Goal: Information Seeking & Learning: Learn about a topic

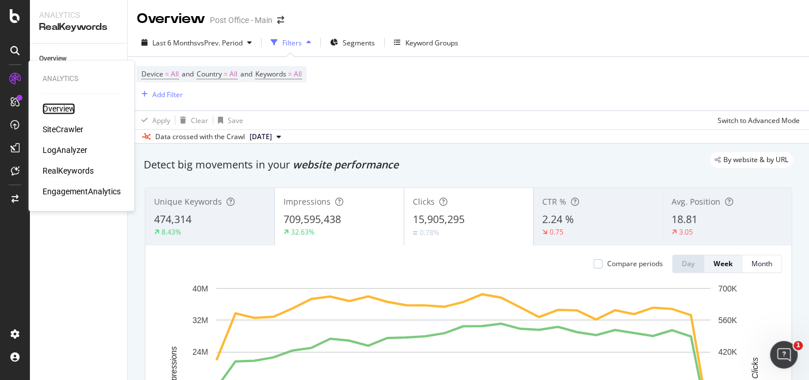
click at [63, 110] on div "Overview" at bounding box center [59, 109] width 33 height 12
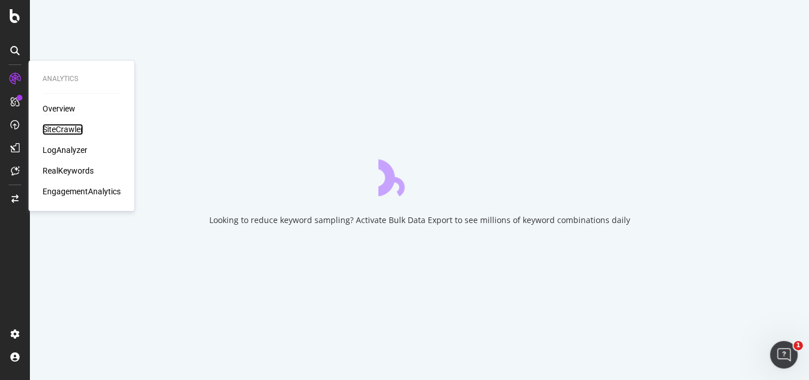
click at [73, 130] on div "SiteCrawler" at bounding box center [63, 130] width 41 height 12
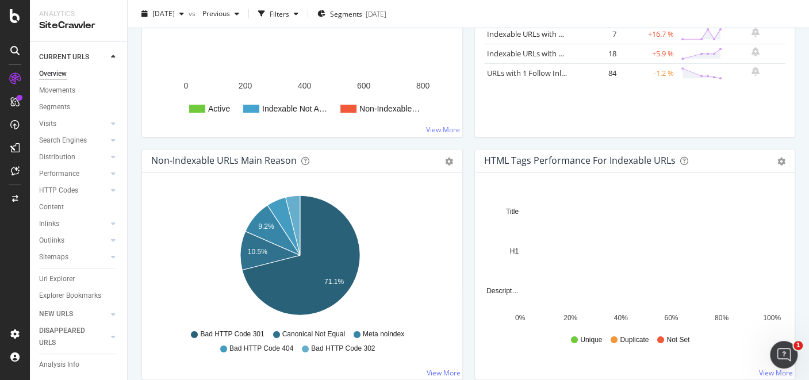
scroll to position [265, 0]
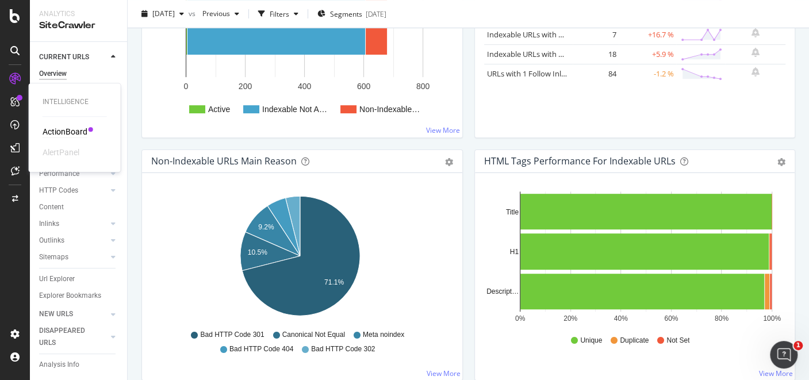
click at [55, 133] on div "ActionBoard" at bounding box center [65, 132] width 45 height 12
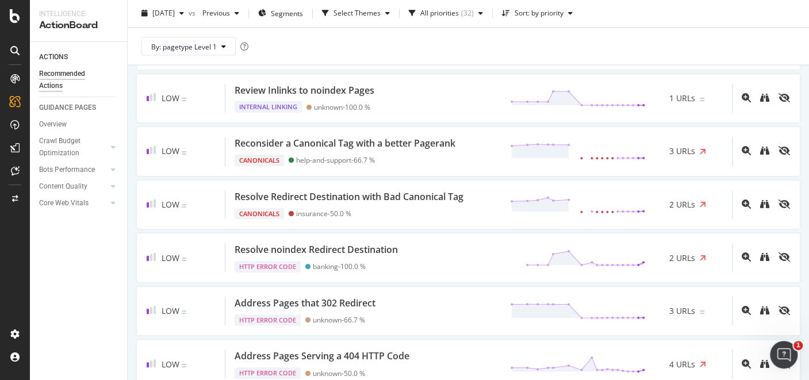
scroll to position [1191, 0]
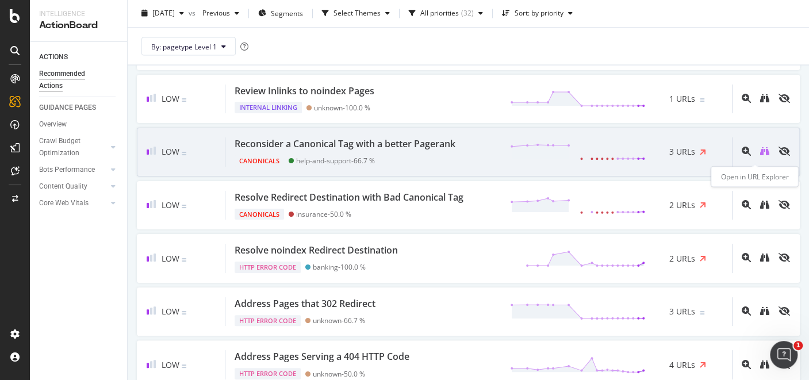
drag, startPoint x: 353, startPoint y: 142, endPoint x: 753, endPoint y: 160, distance: 400.7
click at [760, 156] on icon "binoculars" at bounding box center [764, 151] width 9 height 9
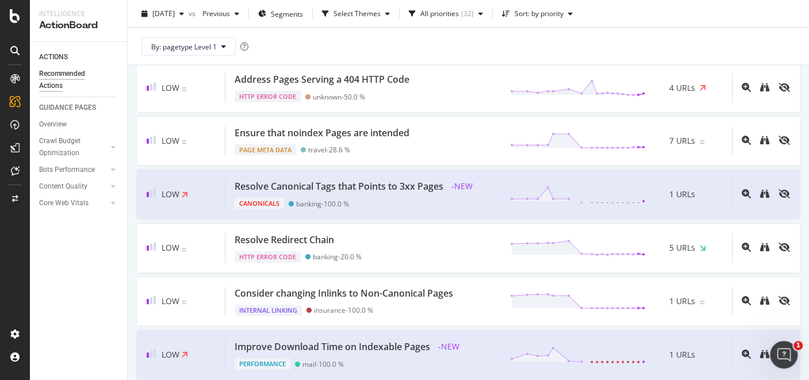
scroll to position [1484, 0]
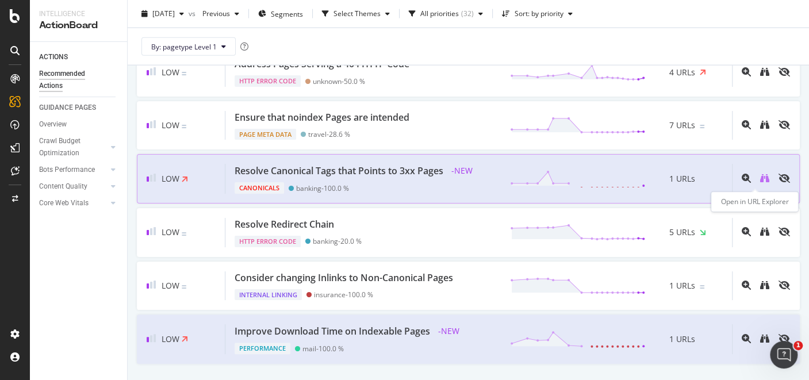
click at [760, 181] on icon "binoculars" at bounding box center [764, 178] width 9 height 9
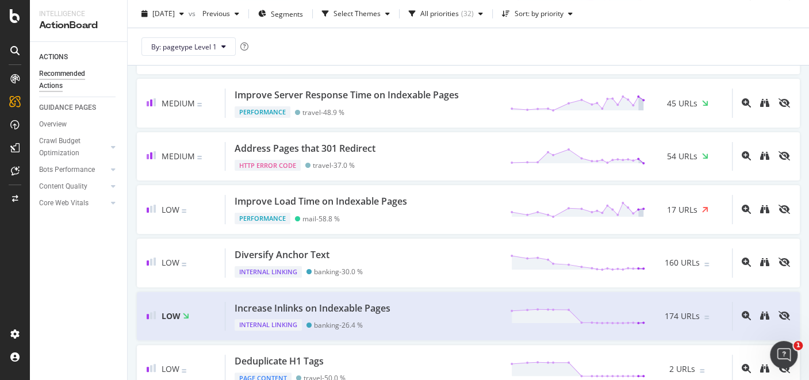
scroll to position [0, 0]
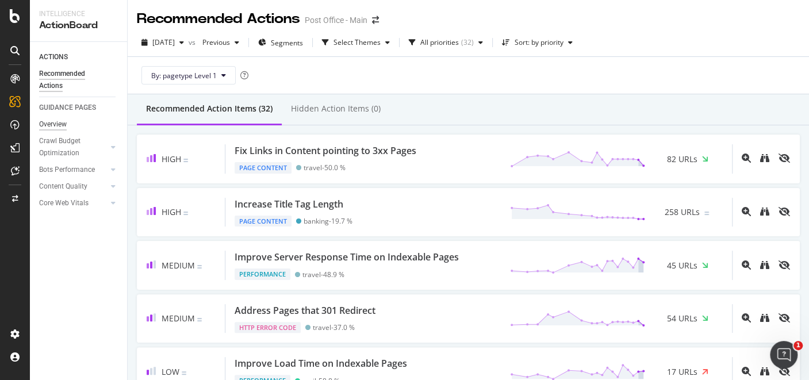
click at [49, 127] on div "Overview" at bounding box center [53, 124] width 28 height 12
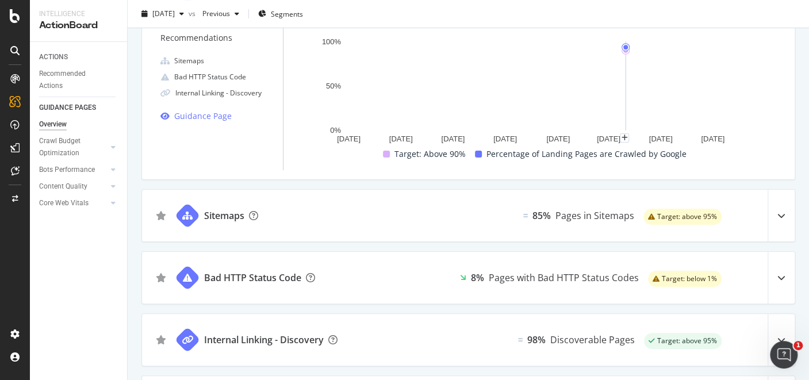
scroll to position [127, 0]
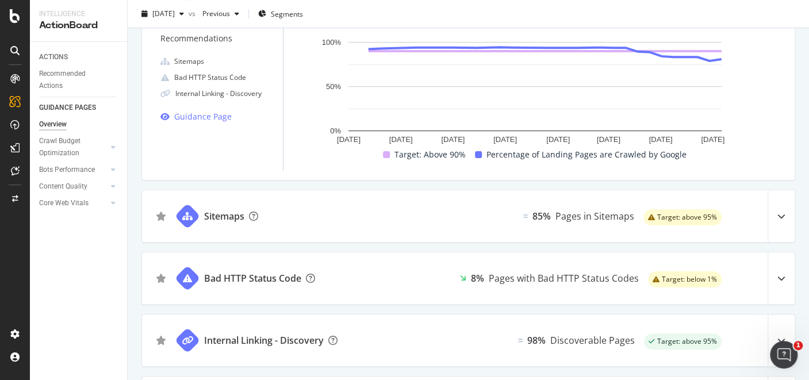
click at [771, 224] on div at bounding box center [781, 216] width 27 height 52
click at [778, 215] on icon at bounding box center [782, 216] width 8 height 8
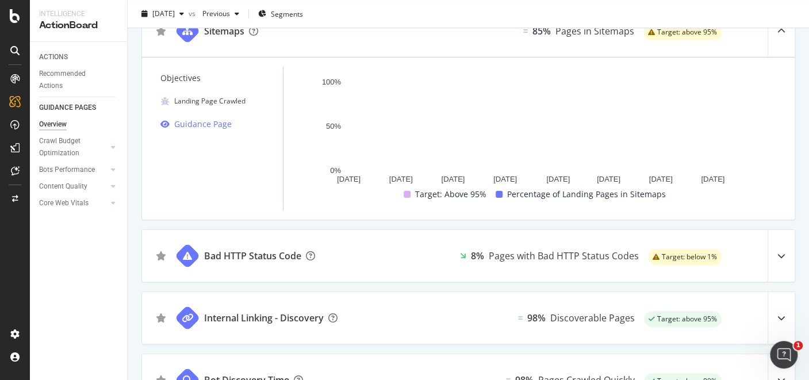
scroll to position [0, 0]
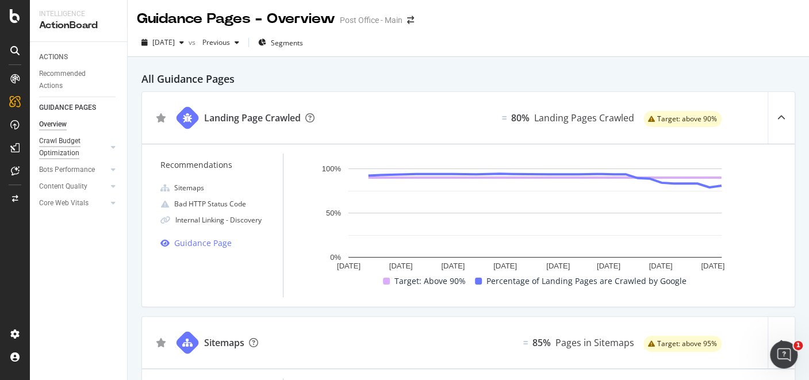
click at [70, 140] on div "Crawl Budget Optimization" at bounding box center [69, 147] width 60 height 24
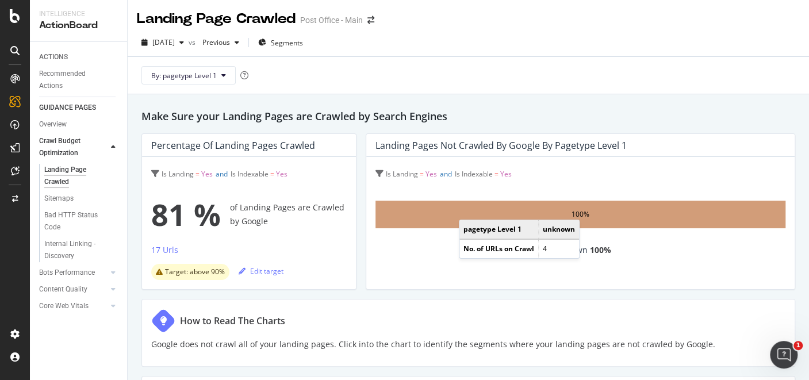
click at [468, 220] on td "pagetype Level 1" at bounding box center [498, 229] width 79 height 19
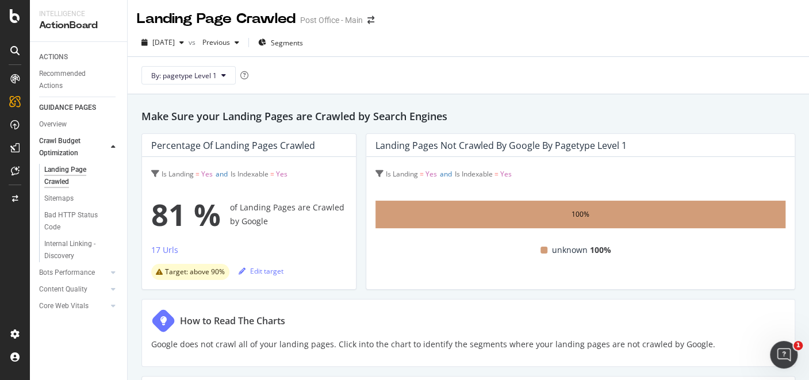
drag, startPoint x: 170, startPoint y: 248, endPoint x: 149, endPoint y: 242, distance: 21.6
click at [149, 242] on div "Is Landing = Yes and Is Indexable = Yes 81 % of Landing Pages are Crawled by Go…" at bounding box center [249, 223] width 214 height 132
click at [159, 251] on div "17 Urls" at bounding box center [164, 250] width 27 height 12
click at [462, 214] on div "100%" at bounding box center [581, 215] width 410 height 28
click at [212, 80] on button "By: pagetype Level 1" at bounding box center [188, 75] width 94 height 18
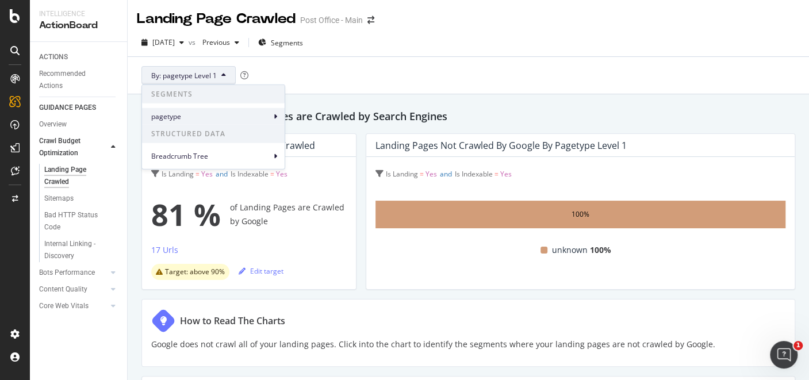
click at [219, 111] on span "pagetype" at bounding box center [211, 116] width 120 height 10
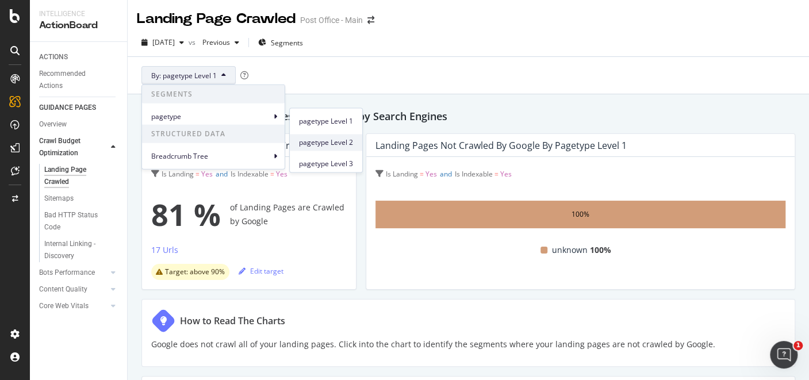
click at [292, 141] on div "pagetype Level 2" at bounding box center [326, 142] width 72 height 17
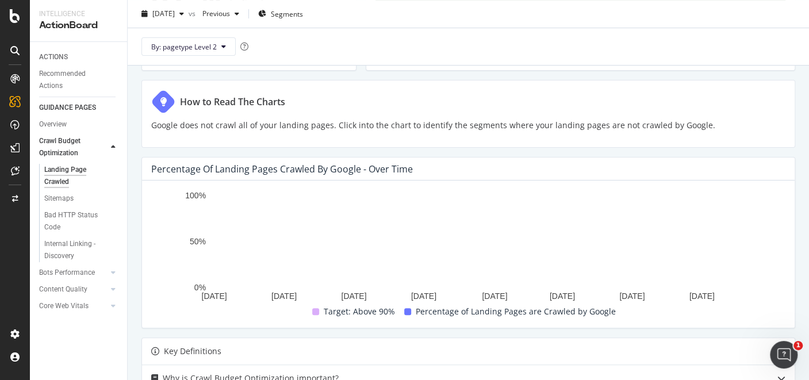
scroll to position [219, 0]
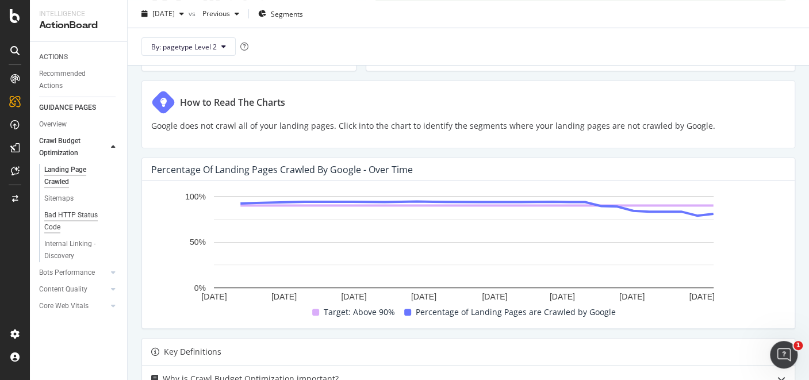
click at [70, 221] on div "Bad HTTP Status Code" at bounding box center [76, 221] width 64 height 24
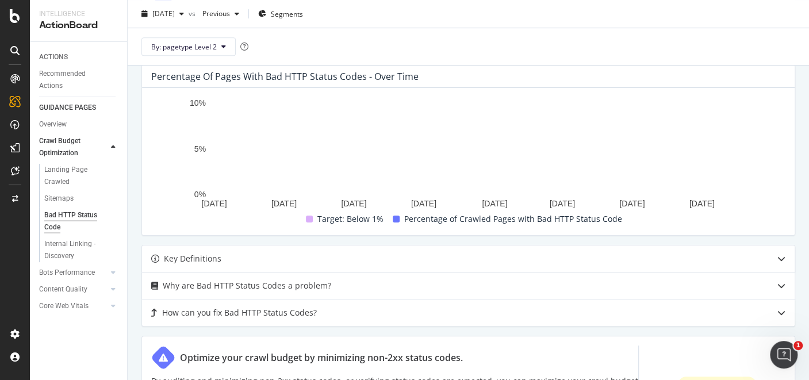
scroll to position [324, 0]
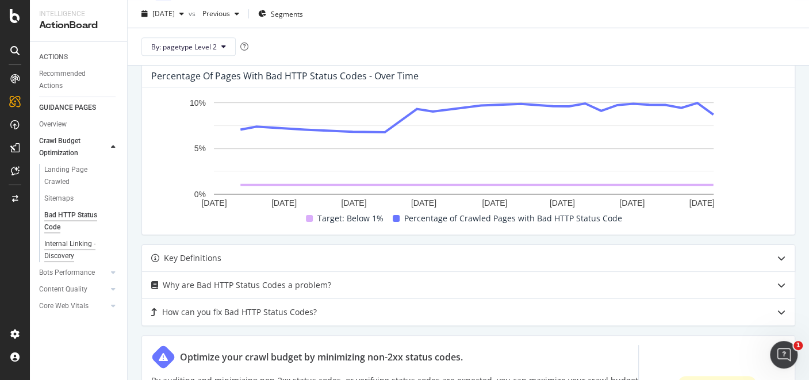
click at [75, 245] on div "Internal Linking - Discovery" at bounding box center [77, 250] width 66 height 24
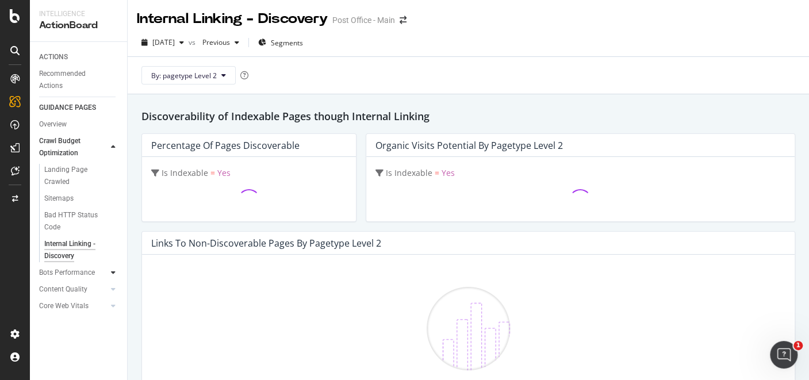
click at [113, 273] on icon at bounding box center [113, 272] width 5 height 7
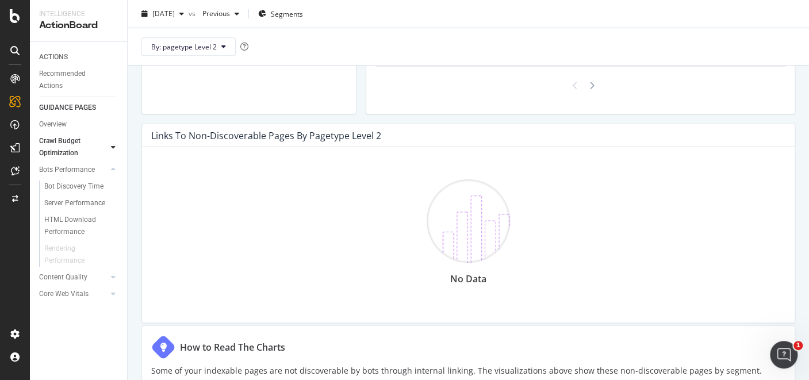
scroll to position [297, 0]
click at [79, 185] on div "Bot Discovery Time" at bounding box center [73, 187] width 59 height 12
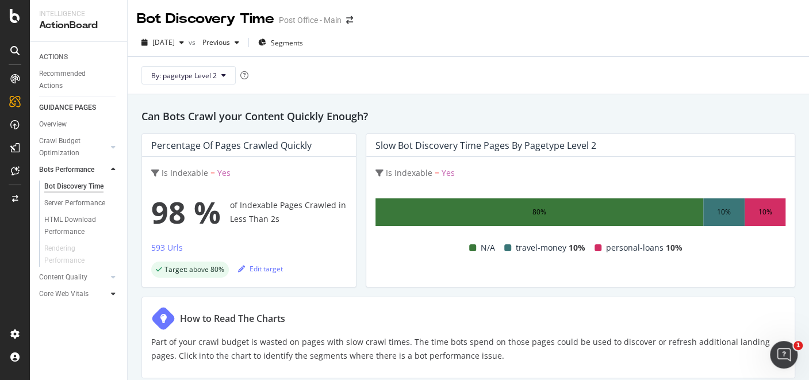
click at [108, 293] on div at bounding box center [114, 294] width 12 height 12
click at [68, 206] on div "Core Web Vitals" at bounding box center [63, 203] width 49 height 12
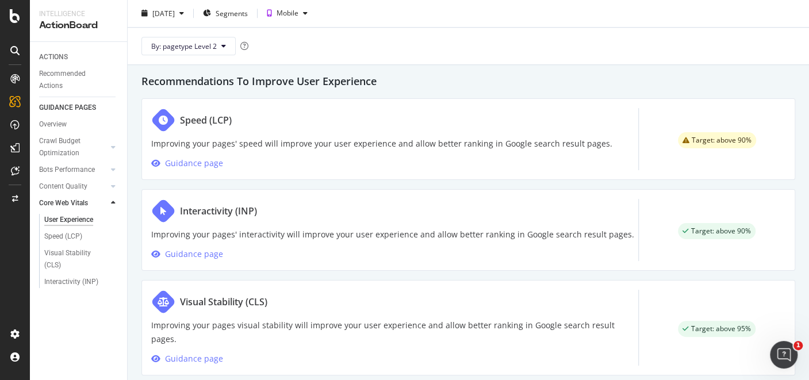
scroll to position [591, 0]
click at [76, 234] on div "Speed (LCP)" at bounding box center [63, 237] width 38 height 12
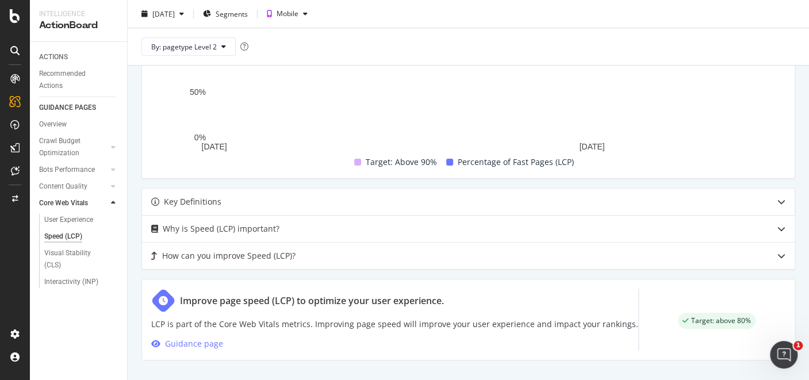
scroll to position [366, 0]
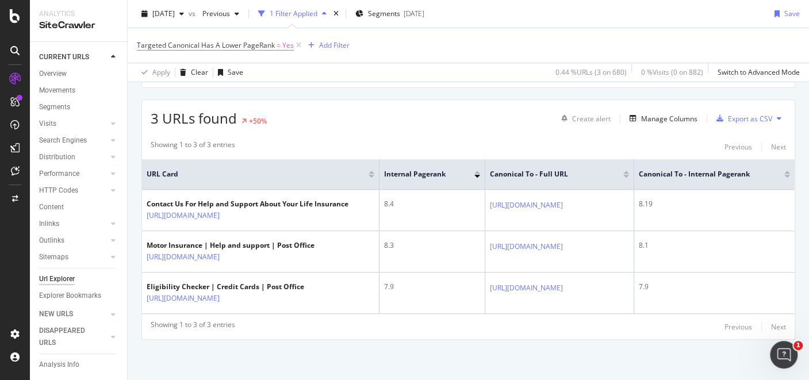
scroll to position [194, 0]
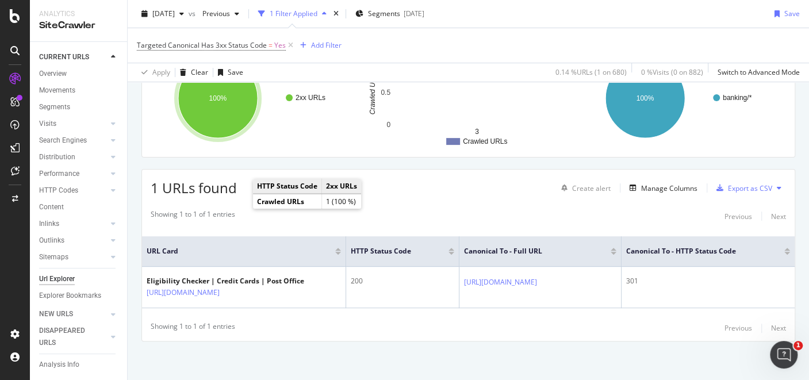
scroll to position [118, 0]
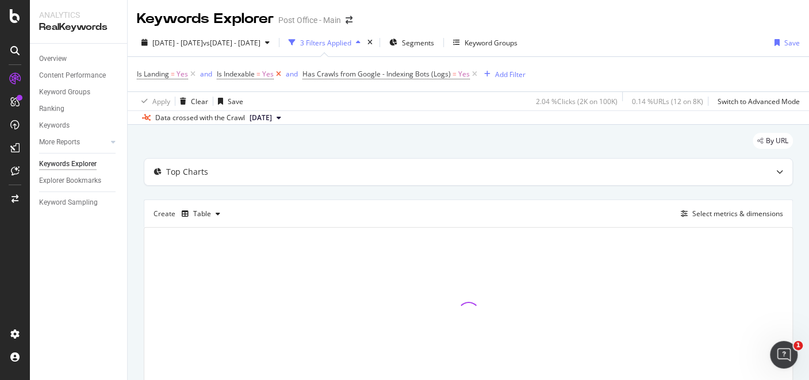
click at [278, 73] on icon at bounding box center [279, 74] width 10 height 12
click at [386, 71] on icon at bounding box center [389, 74] width 10 height 12
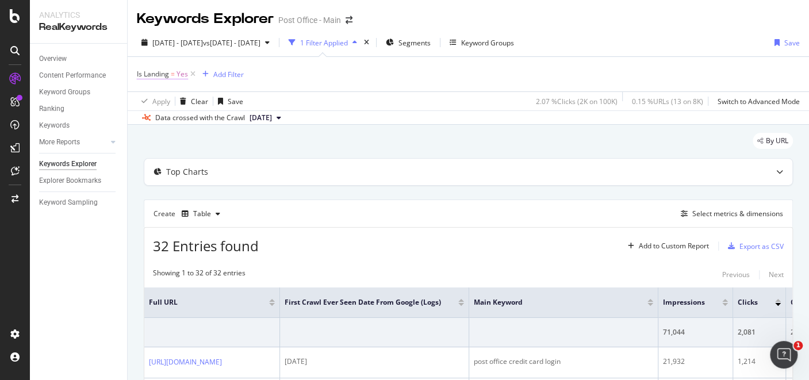
click at [147, 76] on span "Is Landing" at bounding box center [153, 74] width 32 height 10
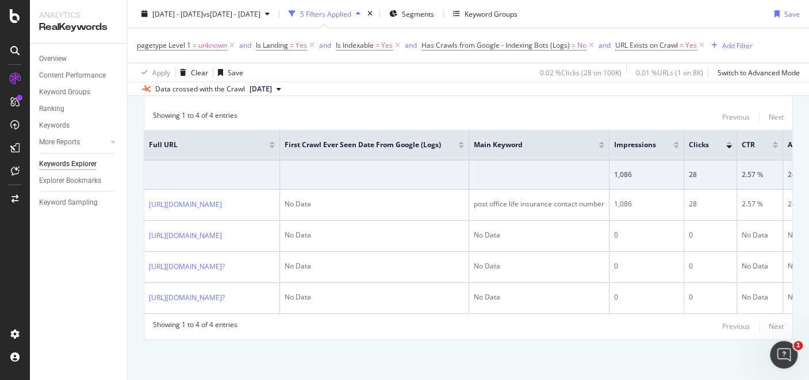
scroll to position [163, 0]
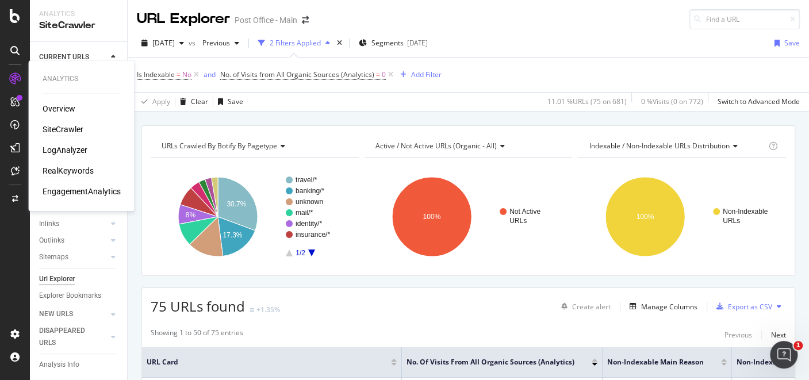
click at [80, 170] on div "RealKeywords" at bounding box center [68, 171] width 51 height 12
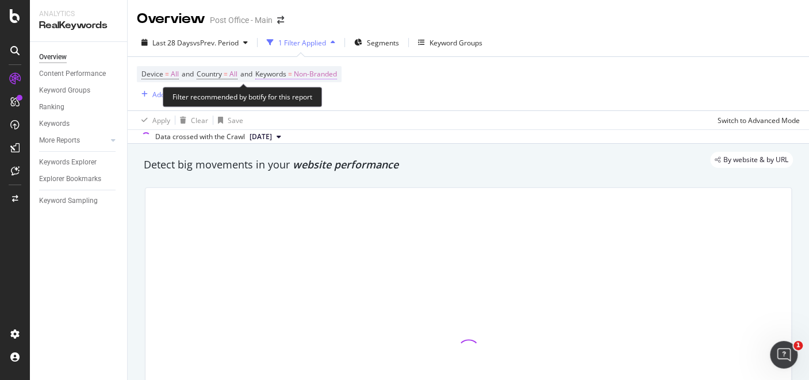
click at [330, 73] on span "Non-Branded" at bounding box center [315, 74] width 43 height 16
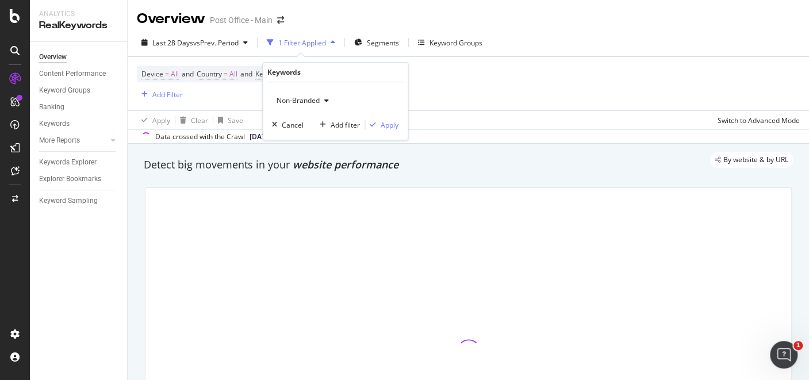
click at [328, 99] on icon "button" at bounding box center [326, 100] width 5 height 7
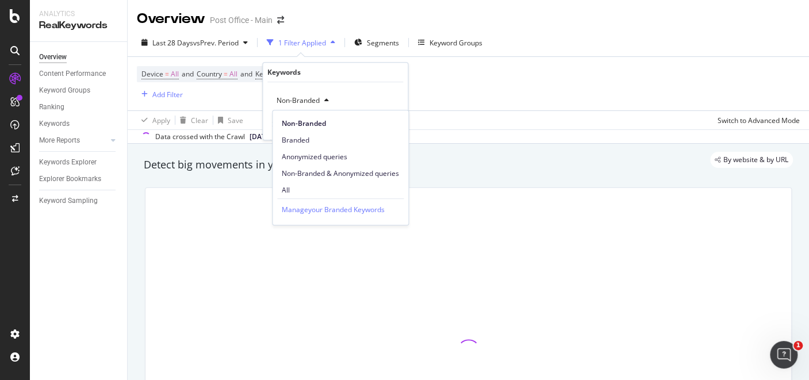
click at [299, 196] on div "All" at bounding box center [341, 190] width 136 height 17
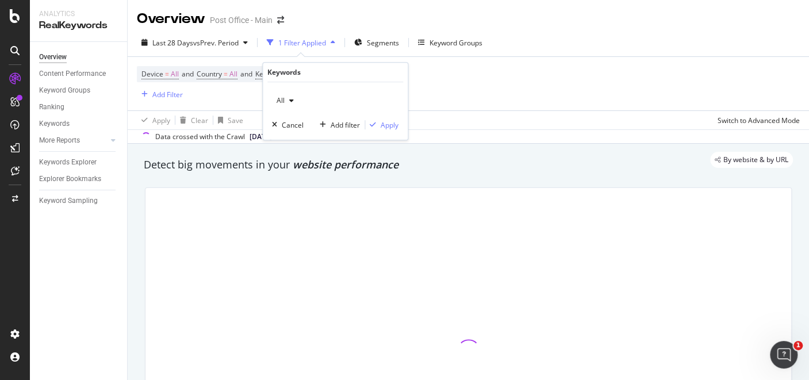
click at [395, 131] on div "All Cancel Add filter Apply" at bounding box center [335, 111] width 145 height 58
click at [389, 125] on div "Apply" at bounding box center [390, 125] width 18 height 10
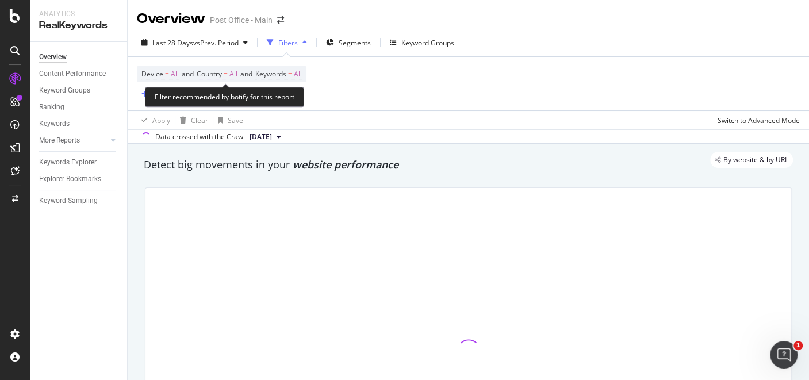
click at [228, 78] on span "=" at bounding box center [226, 74] width 4 height 10
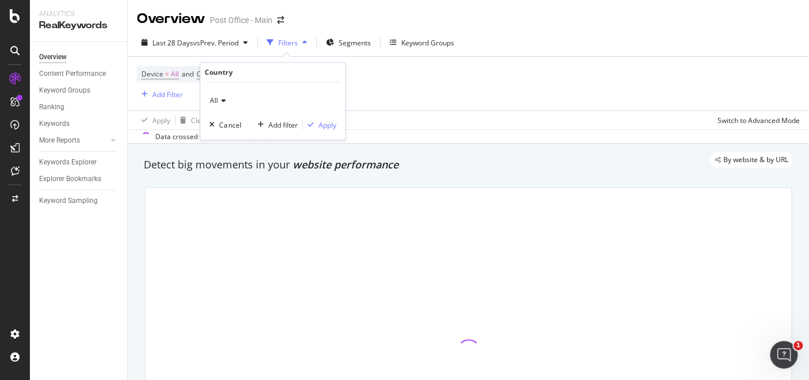
click at [221, 99] on icon at bounding box center [222, 100] width 8 height 7
click at [426, 64] on div "Device = All and Country = All and Keywords = All Add Filter" at bounding box center [468, 83] width 663 height 53
click at [163, 90] on div "Add Filter" at bounding box center [167, 95] width 30 height 10
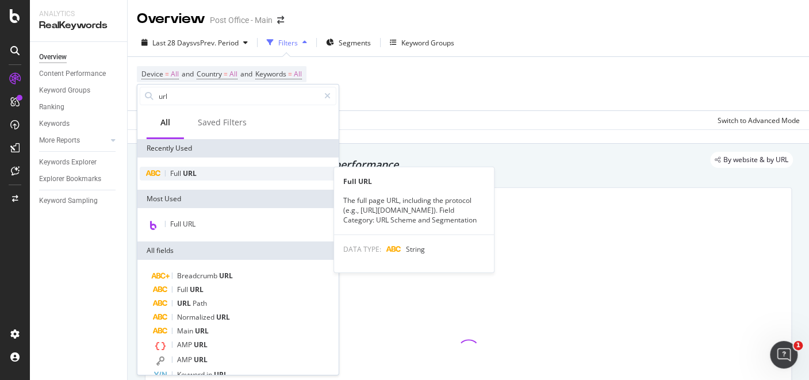
type input "url"
click at [189, 174] on span "URL" at bounding box center [190, 174] width 14 height 10
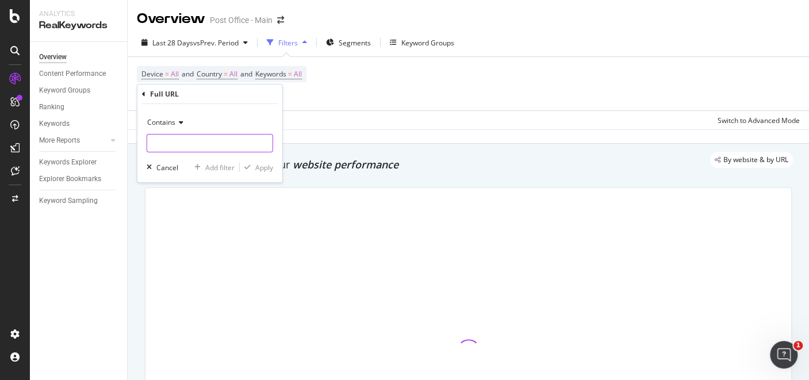
click at [183, 147] on input "text" at bounding box center [209, 143] width 125 height 18
click at [172, 126] on span "Contains" at bounding box center [161, 122] width 28 height 10
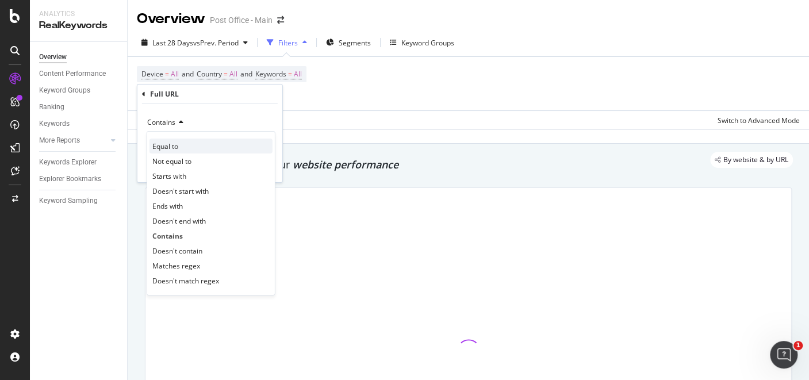
click at [176, 144] on span "Equal to" at bounding box center [165, 146] width 26 height 10
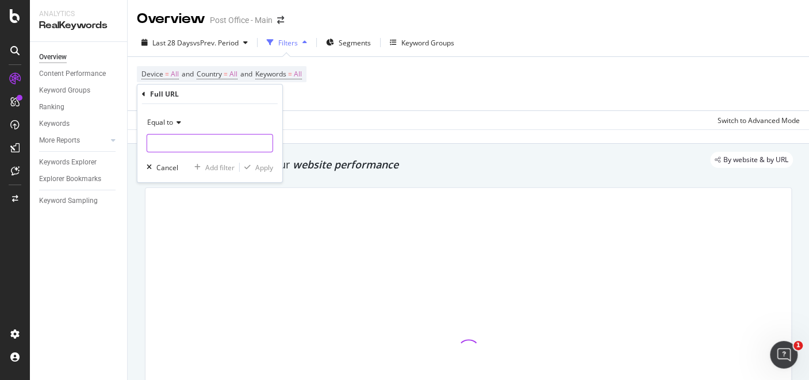
click at [176, 144] on input "text" at bounding box center [209, 143] width 125 height 18
paste input "[URL][DOMAIN_NAME]"
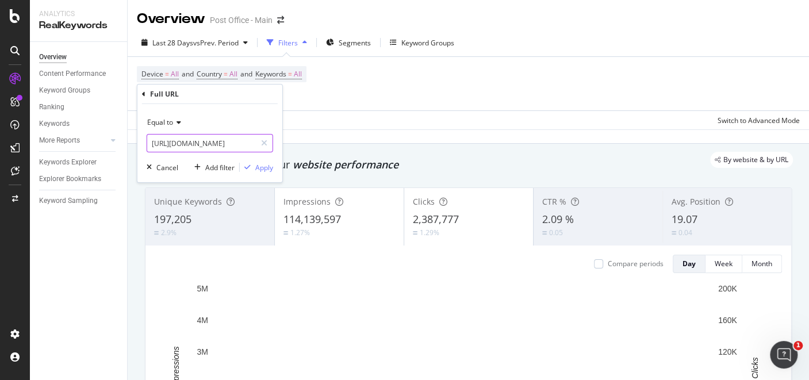
scroll to position [0, 48]
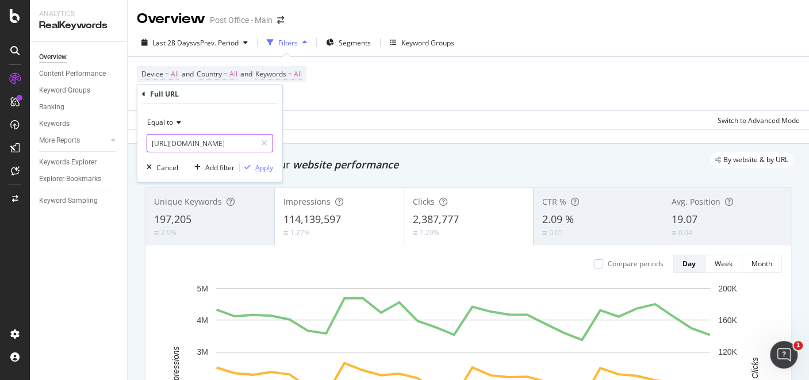
type input "[URL][DOMAIN_NAME]"
click at [262, 165] on div "Apply" at bounding box center [264, 167] width 18 height 10
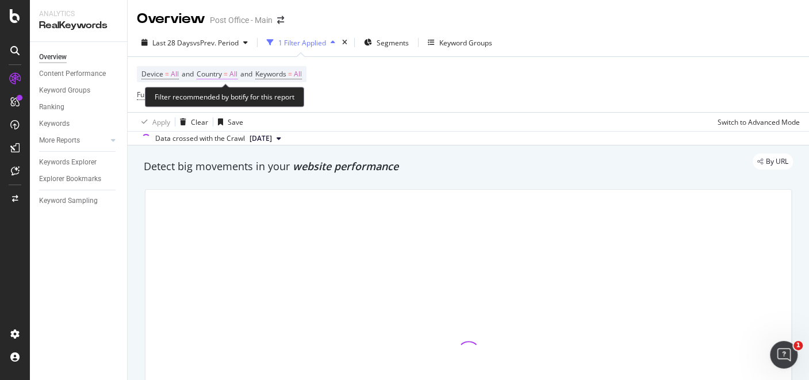
click at [228, 76] on span "=" at bounding box center [226, 74] width 4 height 10
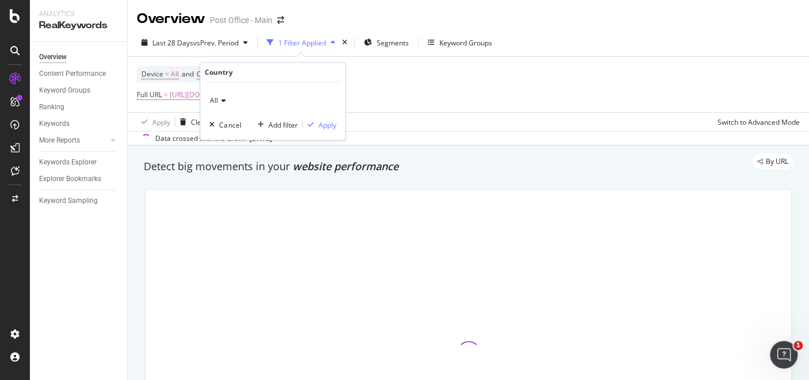
click at [225, 103] on div "All" at bounding box center [272, 100] width 127 height 18
click at [248, 83] on div "All Cancel Add filter Apply" at bounding box center [272, 111] width 145 height 58
click at [218, 102] on icon at bounding box center [222, 100] width 8 height 7
click at [233, 140] on div "Country All Cancel Add filter Apply" at bounding box center [273, 101] width 146 height 78
click at [221, 99] on icon at bounding box center [222, 100] width 8 height 7
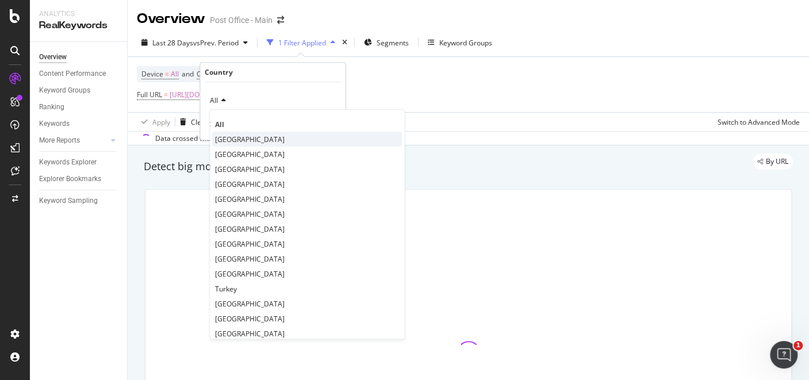
click at [235, 135] on span "[GEOGRAPHIC_DATA]" at bounding box center [250, 140] width 70 height 10
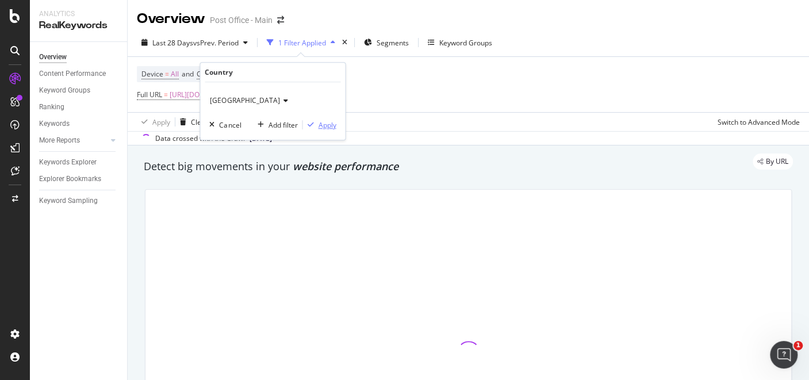
click at [333, 127] on div "Apply" at bounding box center [327, 125] width 18 height 10
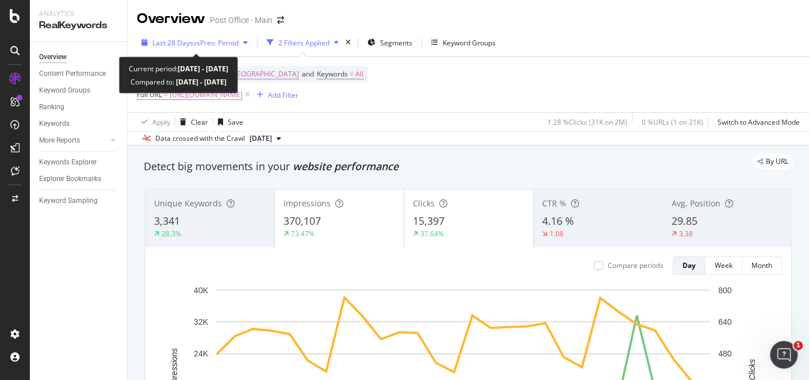
click at [206, 40] on span "vs Prev. Period" at bounding box center [215, 43] width 45 height 10
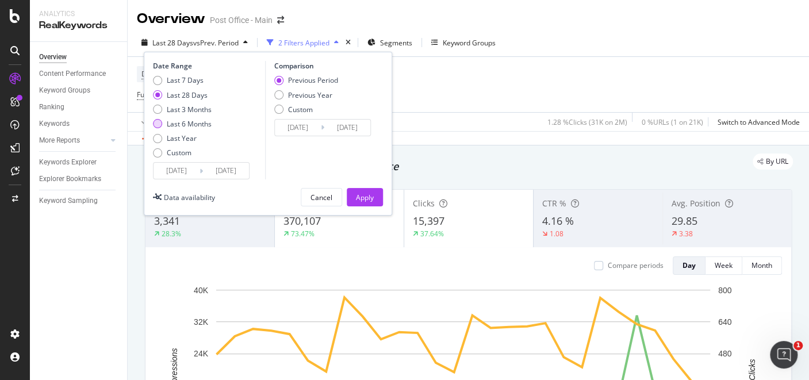
click at [208, 124] on div "Last 6 Months" at bounding box center [189, 124] width 45 height 10
type input "[DATE]"
click at [367, 193] on div "Apply" at bounding box center [365, 198] width 18 height 10
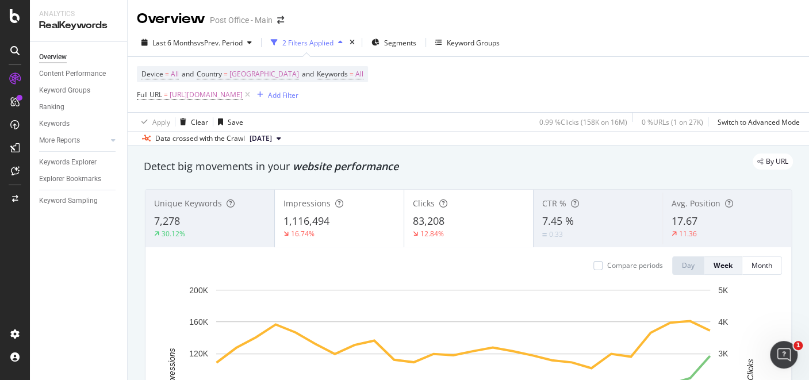
click at [187, 229] on div "30.12%" at bounding box center [210, 234] width 112 height 10
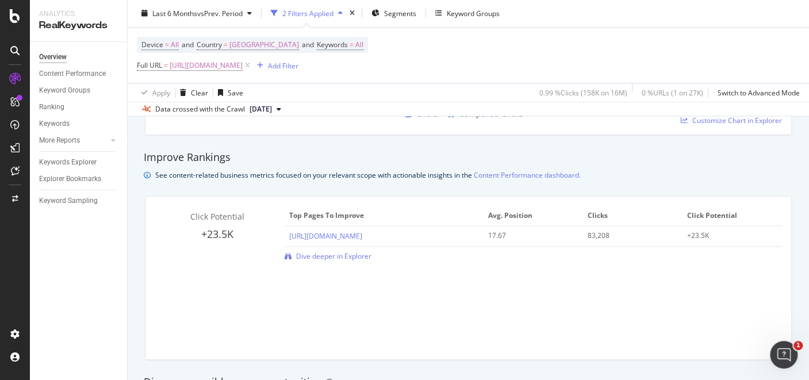
scroll to position [753, 0]
click at [344, 255] on span "Dive deeper in Explorer" at bounding box center [333, 255] width 75 height 10
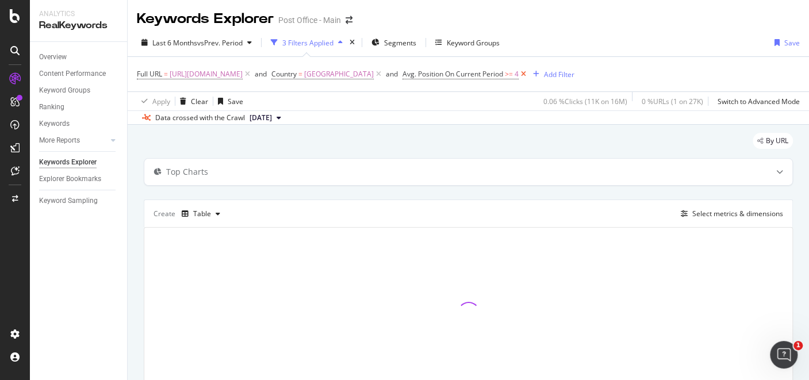
click at [529, 70] on icon at bounding box center [524, 74] width 10 height 12
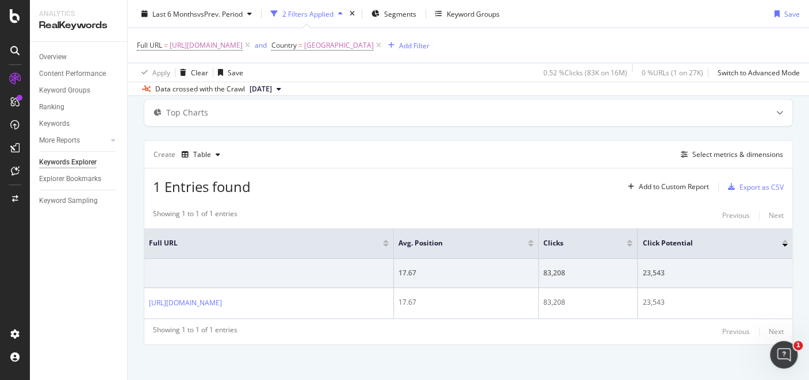
scroll to position [59, 0]
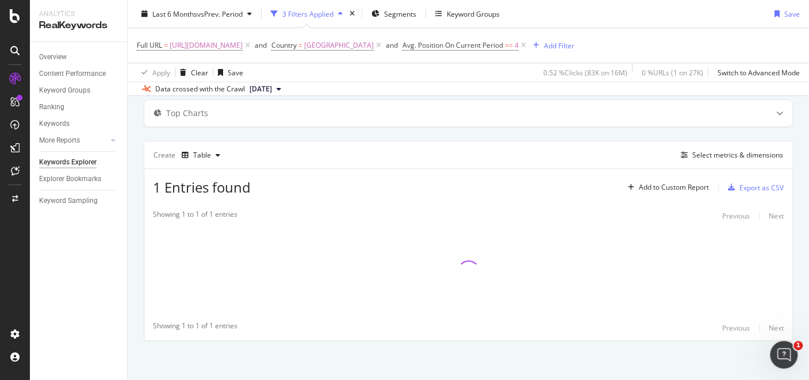
scroll to position [59, 0]
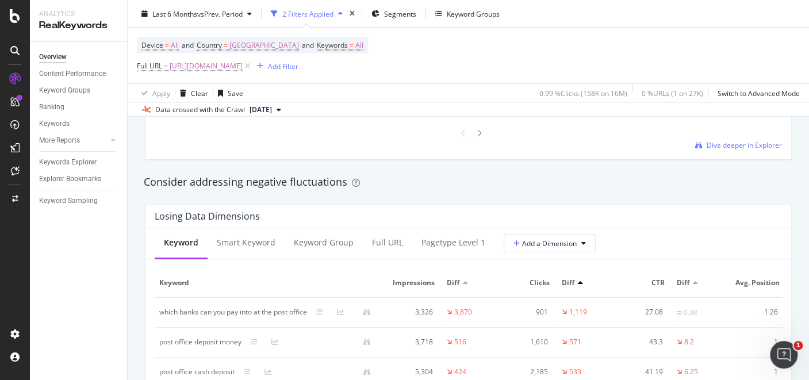
scroll to position [1279, 0]
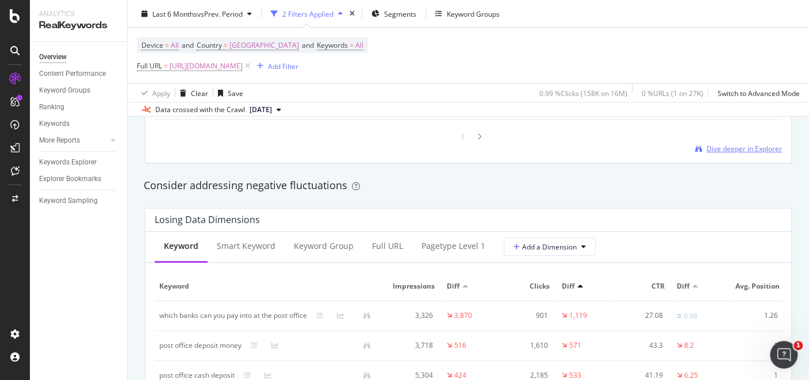
click at [765, 154] on span "Dive deeper in Explorer" at bounding box center [744, 149] width 75 height 10
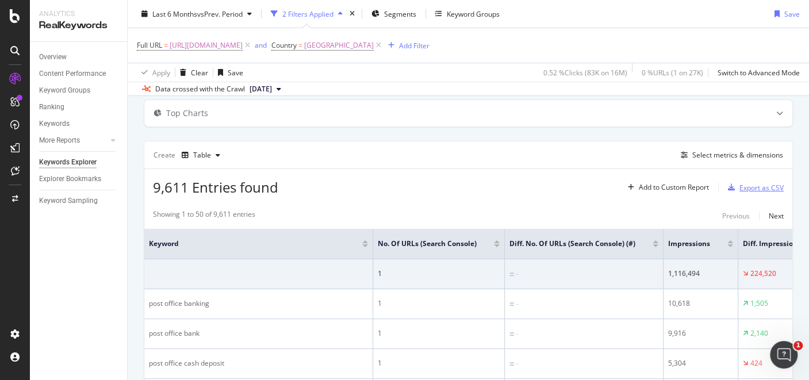
click at [752, 184] on div "Export as CSV" at bounding box center [762, 188] width 44 height 10
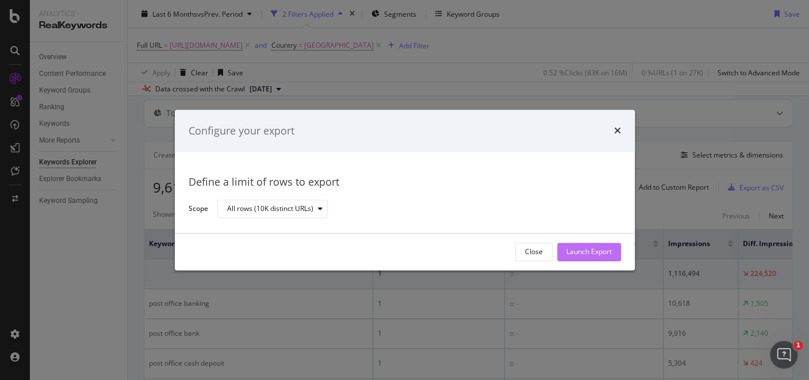
click at [583, 250] on div "Launch Export" at bounding box center [588, 252] width 45 height 10
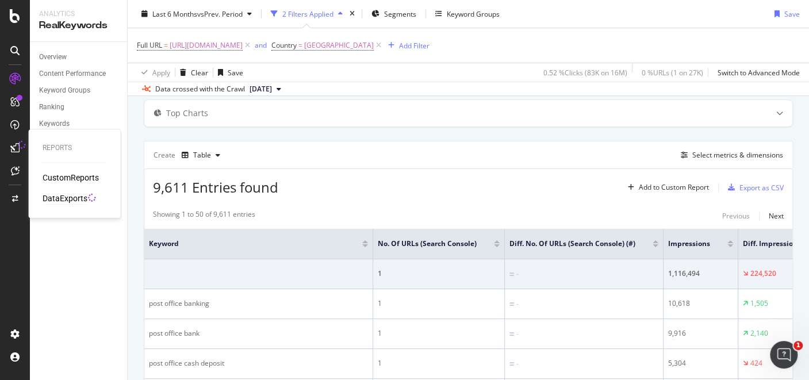
click at [72, 198] on div "DataExports" at bounding box center [65, 199] width 45 height 12
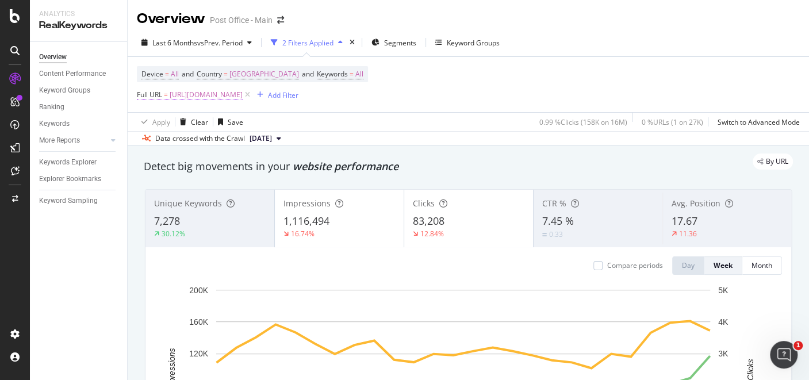
click at [243, 96] on span "[URL][DOMAIN_NAME]" at bounding box center [206, 95] width 73 height 16
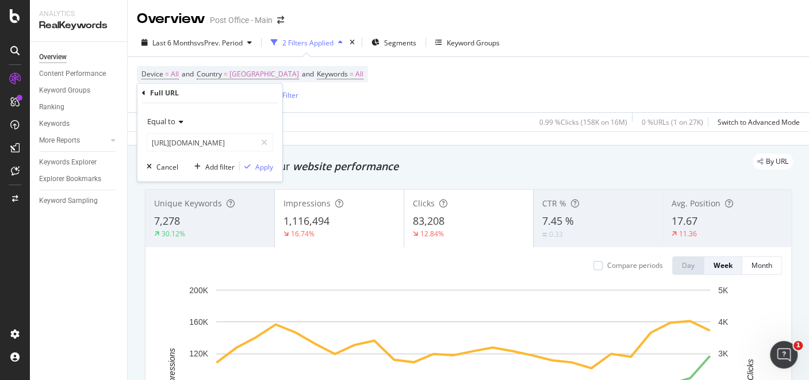
click at [252, 97] on icon at bounding box center [248, 95] width 10 height 12
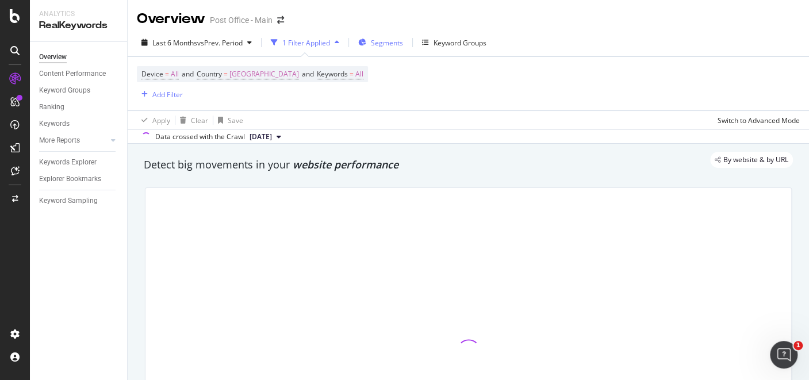
click at [382, 44] on span "Segments" at bounding box center [387, 43] width 32 height 10
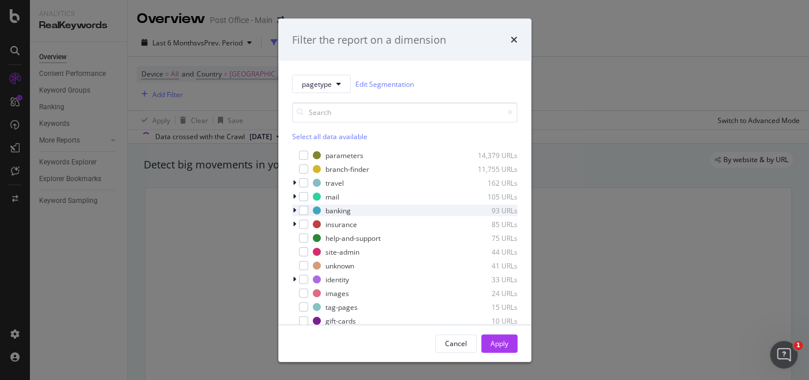
click at [295, 209] on icon "modal" at bounding box center [294, 210] width 3 height 7
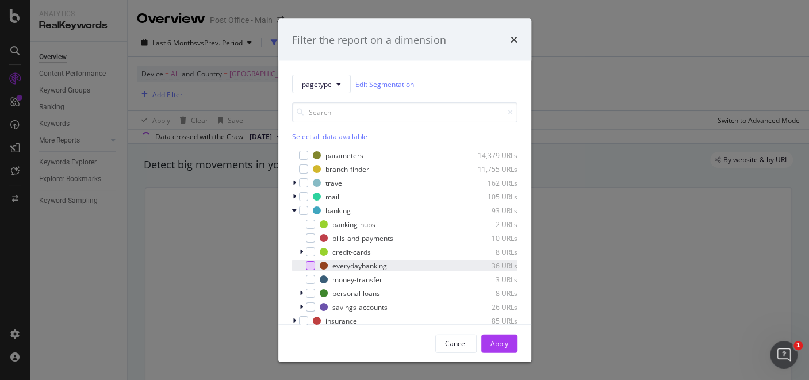
click at [312, 267] on div "modal" at bounding box center [310, 265] width 9 height 9
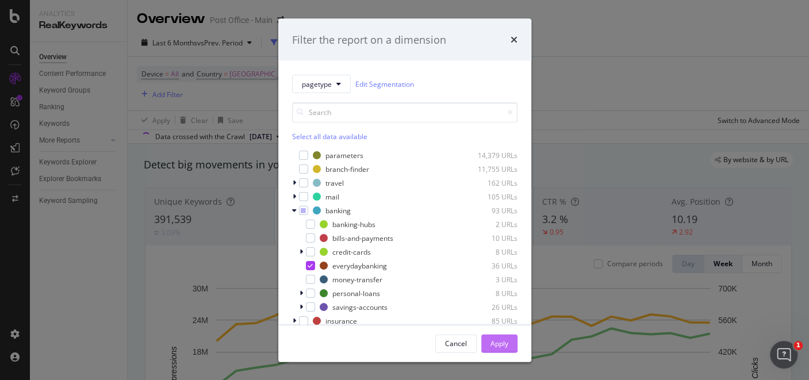
click at [496, 336] on div "Apply" at bounding box center [500, 343] width 18 height 17
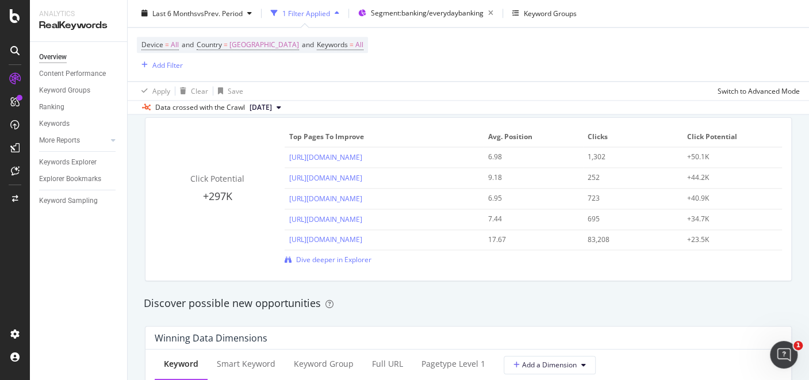
scroll to position [829, 0]
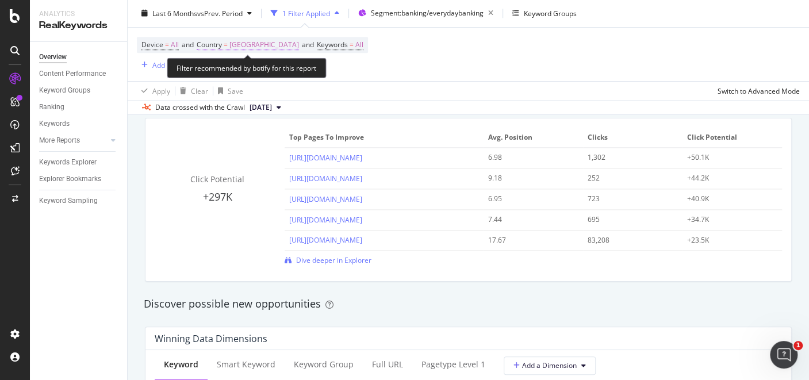
click at [280, 44] on span "[GEOGRAPHIC_DATA]" at bounding box center [264, 45] width 70 height 16
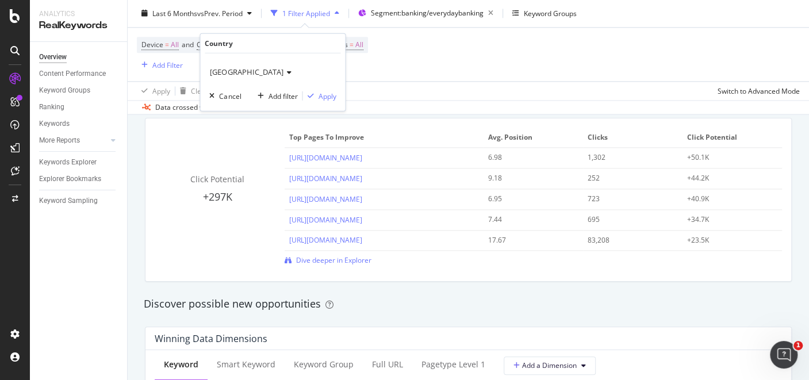
click at [261, 72] on span "[GEOGRAPHIC_DATA]" at bounding box center [246, 72] width 73 height 10
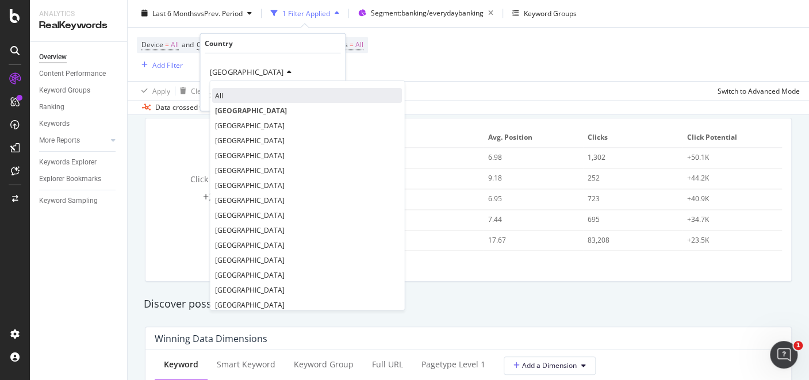
click at [236, 93] on div "All" at bounding box center [307, 95] width 190 height 15
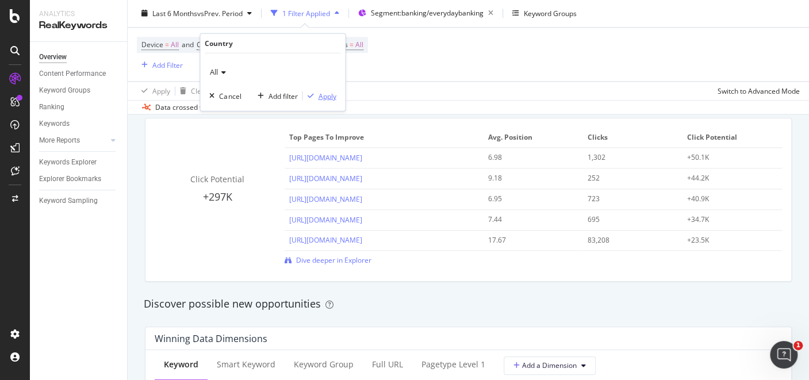
click at [325, 97] on div "Apply" at bounding box center [327, 96] width 18 height 10
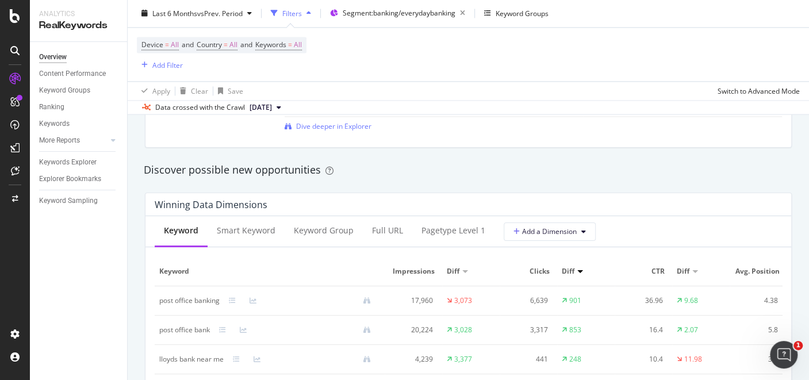
scroll to position [962, 0]
click at [377, 229] on div "Full URL" at bounding box center [387, 231] width 31 height 12
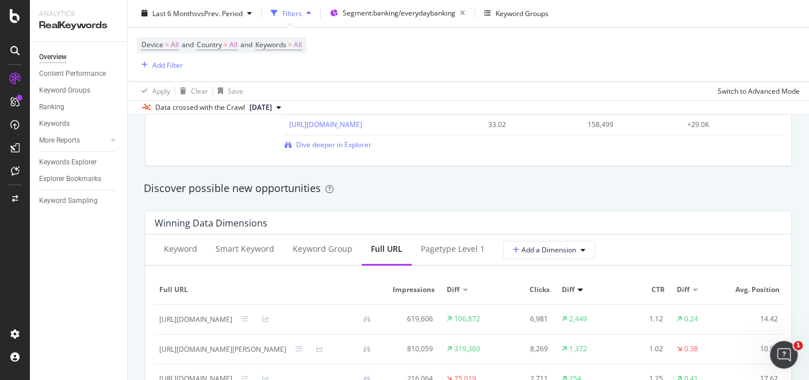
scroll to position [747, 0]
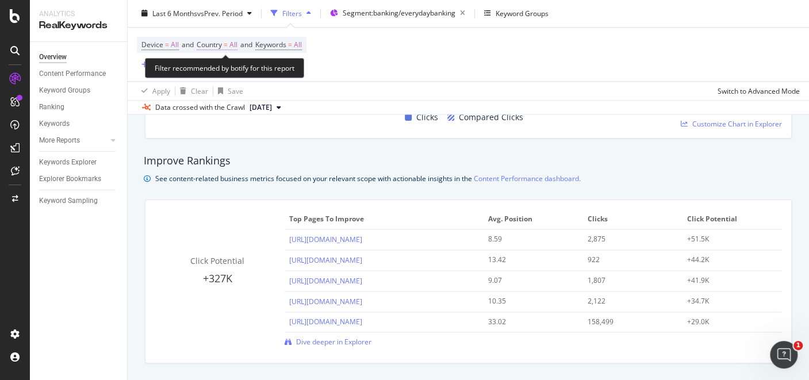
click at [228, 41] on span "=" at bounding box center [226, 45] width 4 height 10
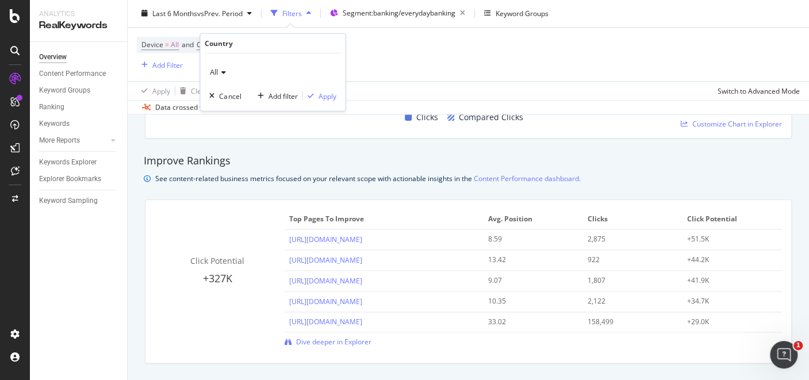
click at [217, 70] on span "All" at bounding box center [214, 72] width 8 height 10
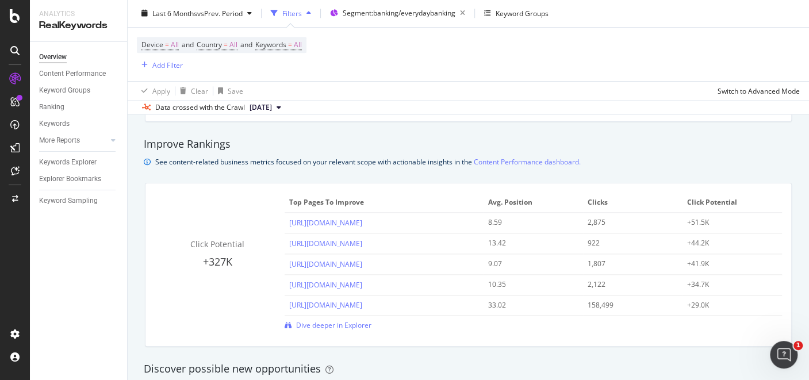
scroll to position [765, 0]
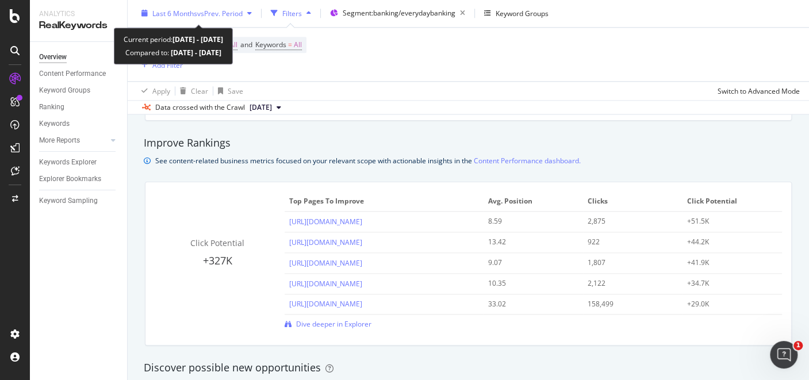
click at [223, 22] on div "Last 6 Months vs Prev. Period" at bounding box center [197, 13] width 120 height 17
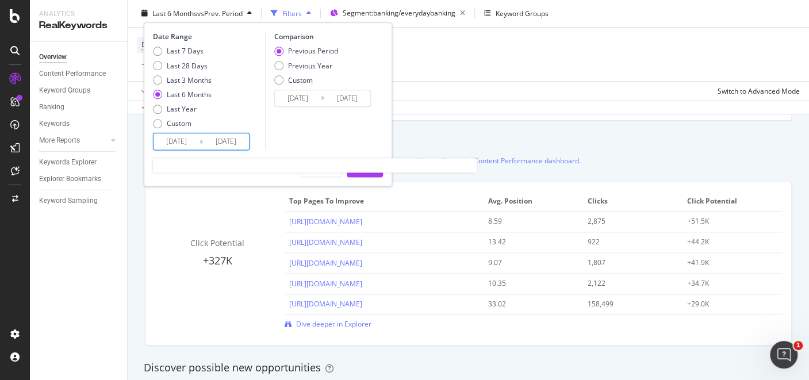
click at [185, 140] on input "[DATE]" at bounding box center [177, 142] width 46 height 16
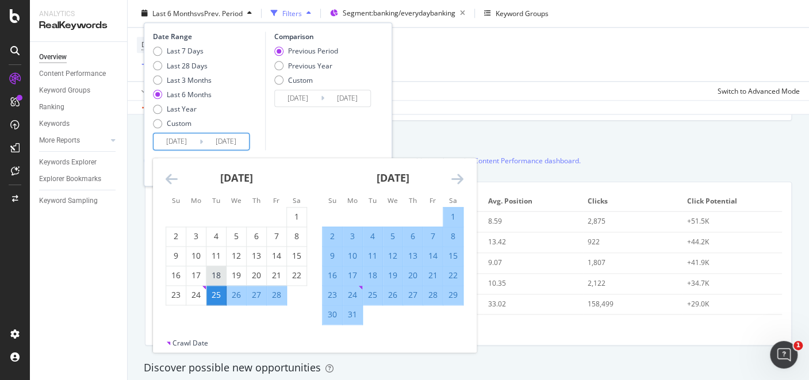
click at [215, 275] on div "18" at bounding box center [216, 276] width 20 height 12
type input "[DATE]"
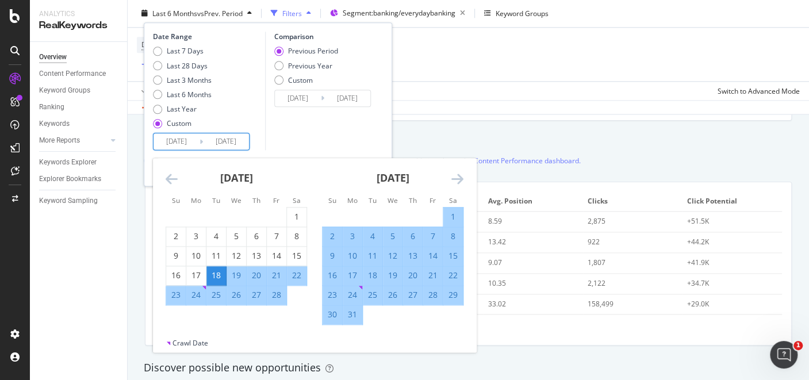
click at [459, 178] on icon "Move forward to switch to the next month." at bounding box center [457, 180] width 12 height 14
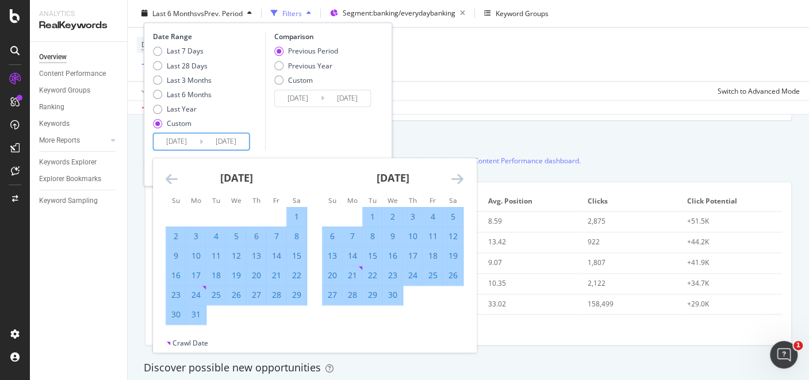
click at [459, 178] on icon "Move forward to switch to the next month." at bounding box center [457, 180] width 12 height 14
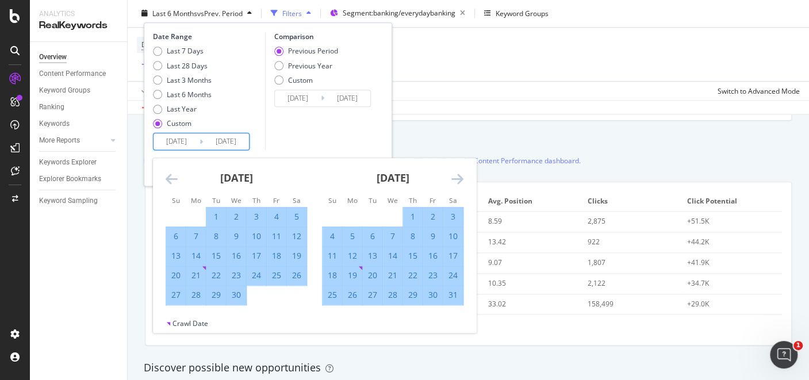
click at [459, 178] on icon "Move forward to switch to the next month." at bounding box center [457, 180] width 12 height 14
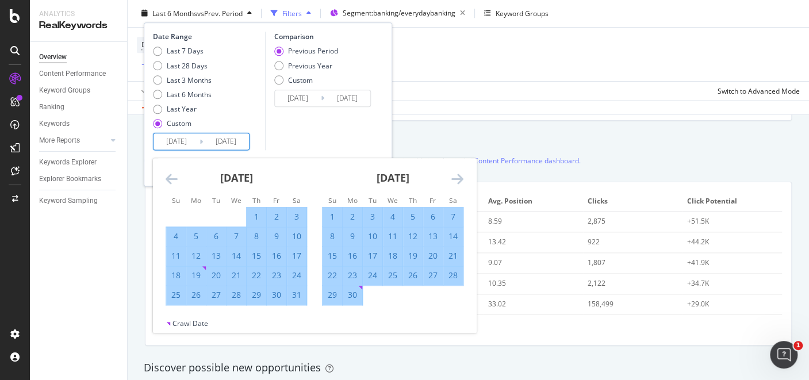
click at [459, 178] on icon "Move forward to switch to the next month." at bounding box center [457, 180] width 12 height 14
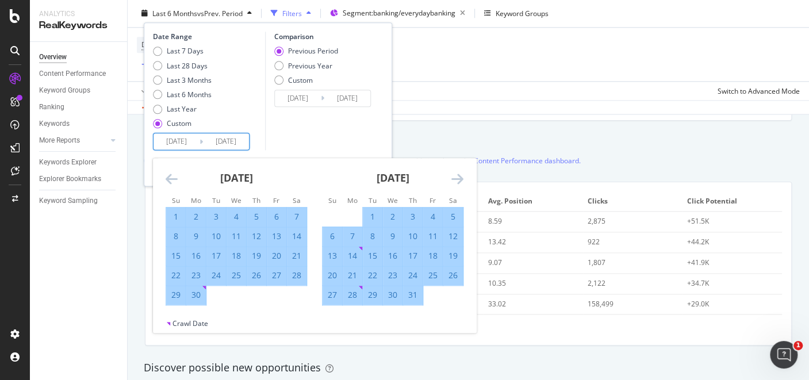
click at [459, 178] on icon "Move forward to switch to the next month." at bounding box center [457, 180] width 12 height 14
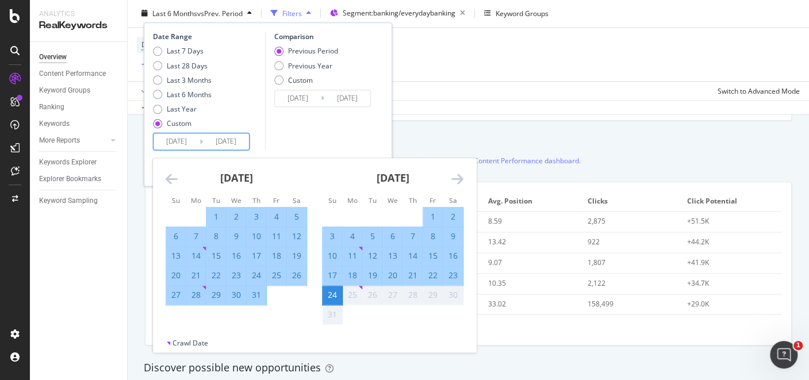
click at [326, 277] on div "17" at bounding box center [333, 276] width 20 height 12
type input "[DATE]"
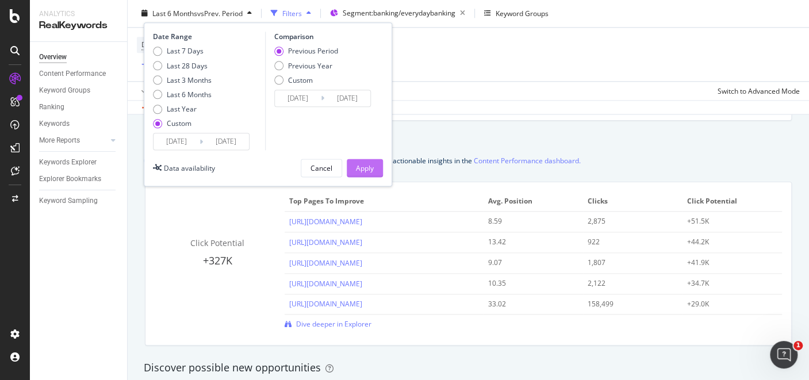
click at [371, 167] on div "Apply" at bounding box center [365, 168] width 18 height 10
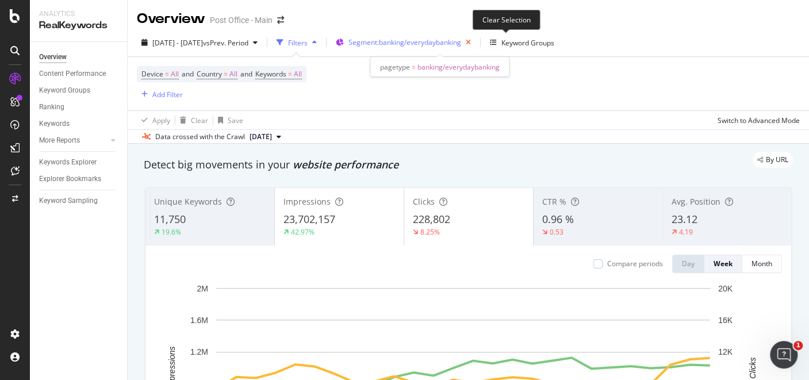
click at [476, 42] on icon "button" at bounding box center [468, 43] width 14 height 16
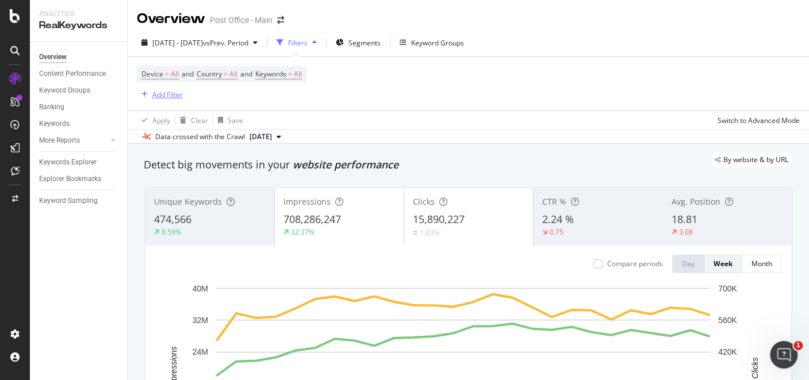
click at [169, 93] on div "Add Filter" at bounding box center [167, 95] width 30 height 10
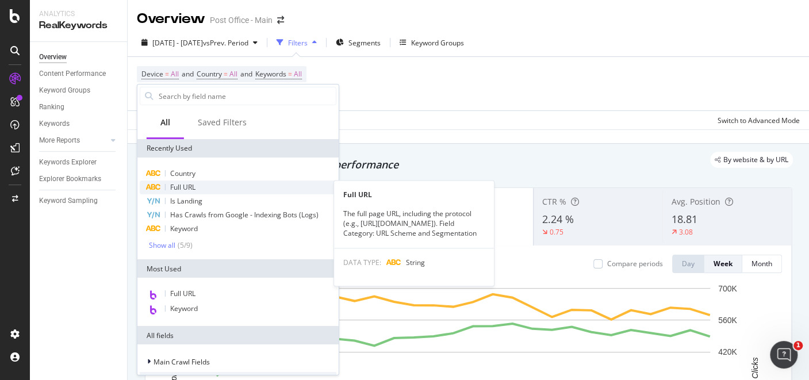
click at [196, 189] on div "Full URL" at bounding box center [238, 188] width 197 height 14
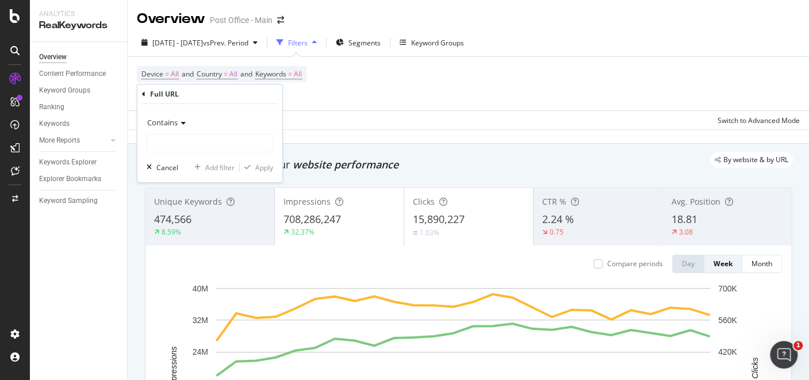
click at [169, 122] on span "Contains" at bounding box center [162, 122] width 30 height 10
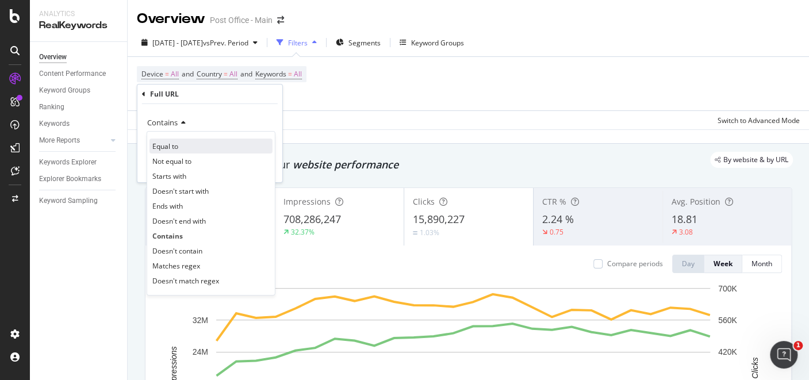
click at [173, 144] on span "Equal to" at bounding box center [165, 146] width 26 height 10
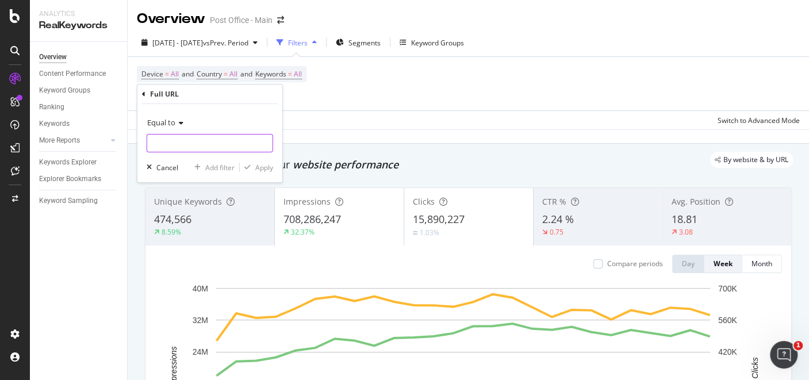
click at [173, 144] on input "text" at bounding box center [209, 143] width 125 height 18
click at [160, 118] on span "Equal to" at bounding box center [161, 122] width 28 height 10
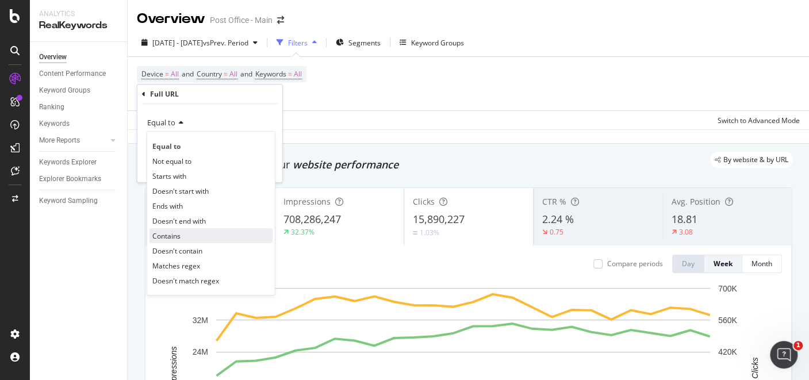
click at [173, 236] on span "Contains" at bounding box center [166, 236] width 28 height 10
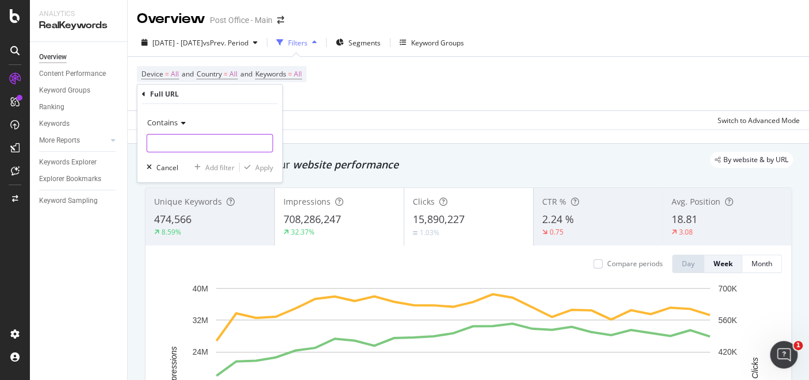
click at [182, 144] on input "text" at bounding box center [209, 143] width 125 height 18
paste input "[URL][DOMAIN_NAME]"
type input "[URL][DOMAIN_NAME]"
click at [260, 167] on div "Apply" at bounding box center [264, 167] width 18 height 10
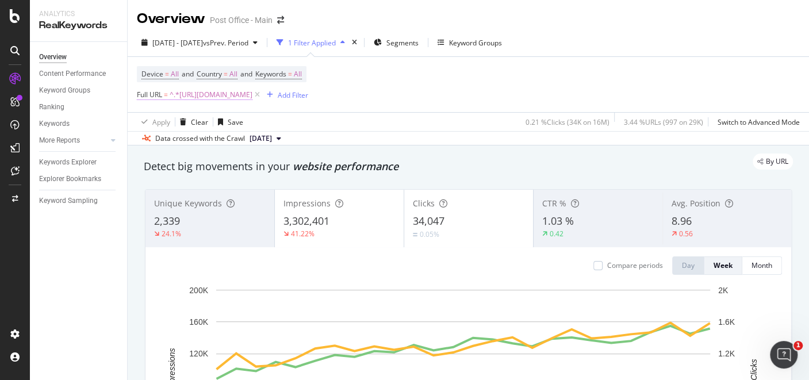
click at [210, 96] on span "^.*[URL][DOMAIN_NAME]" at bounding box center [211, 95] width 83 height 16
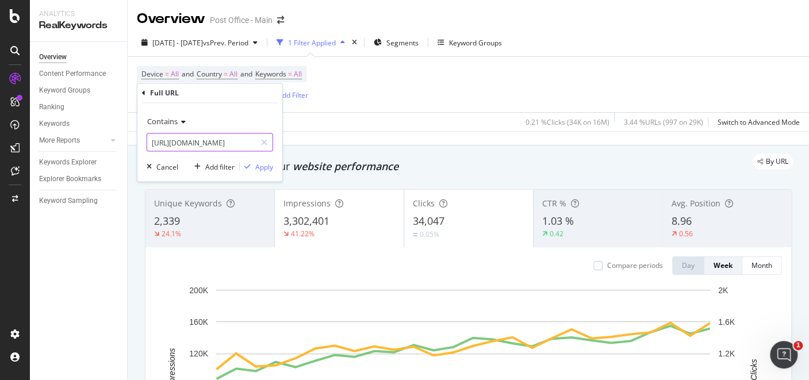
click at [215, 147] on input "[URL][DOMAIN_NAME]" at bounding box center [201, 142] width 109 height 18
paste input "bankinghubs"
type input "[URL][DOMAIN_NAME]"
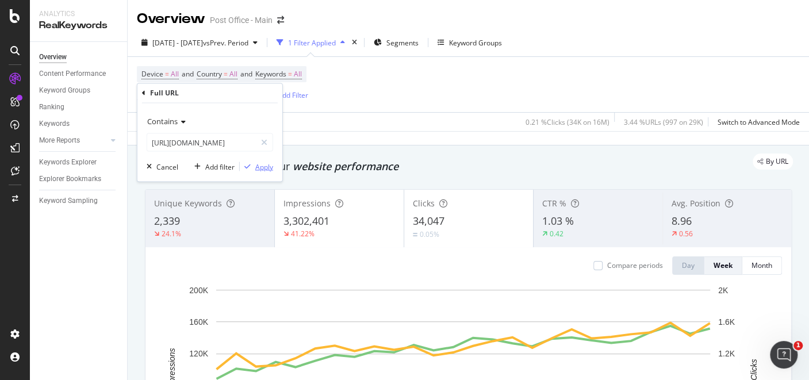
click at [258, 163] on div "Apply" at bounding box center [264, 167] width 18 height 10
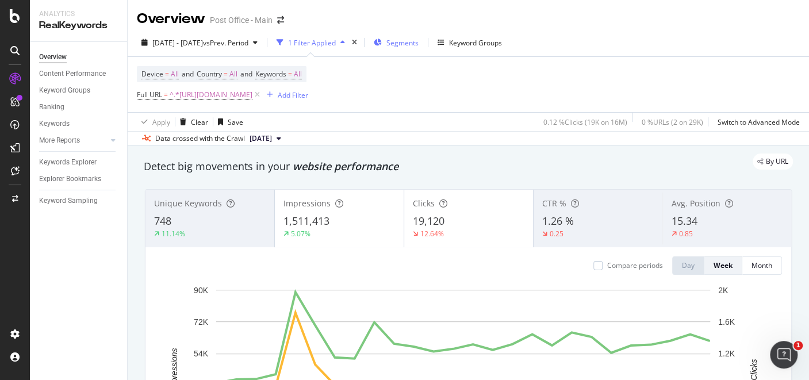
click at [382, 44] on icon "button" at bounding box center [378, 42] width 8 height 7
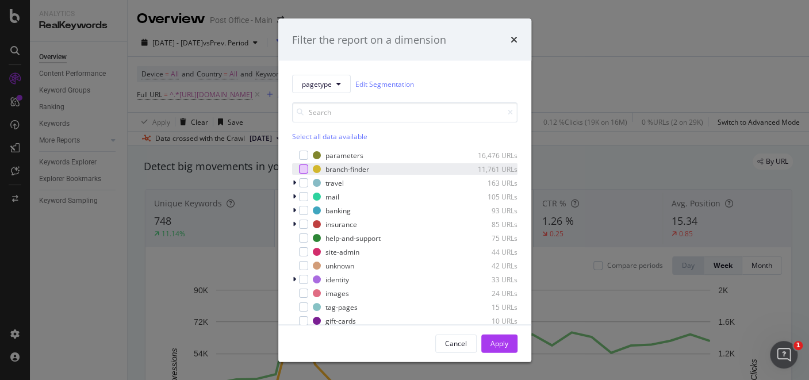
click at [301, 170] on div "modal" at bounding box center [303, 168] width 9 height 9
click at [458, 344] on div "Cancel" at bounding box center [456, 343] width 22 height 10
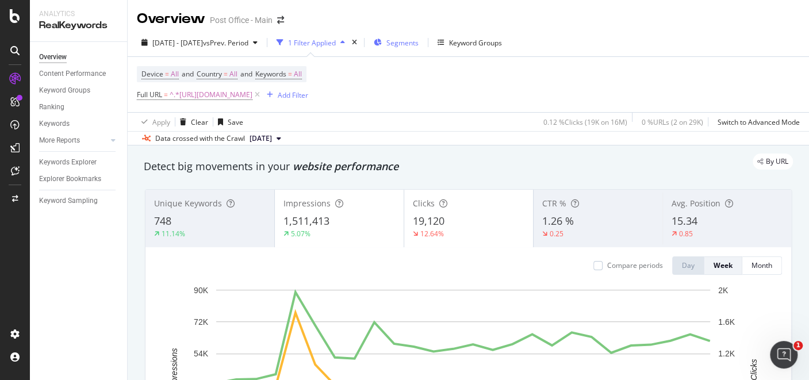
click at [419, 39] on span "Segments" at bounding box center [402, 43] width 32 height 10
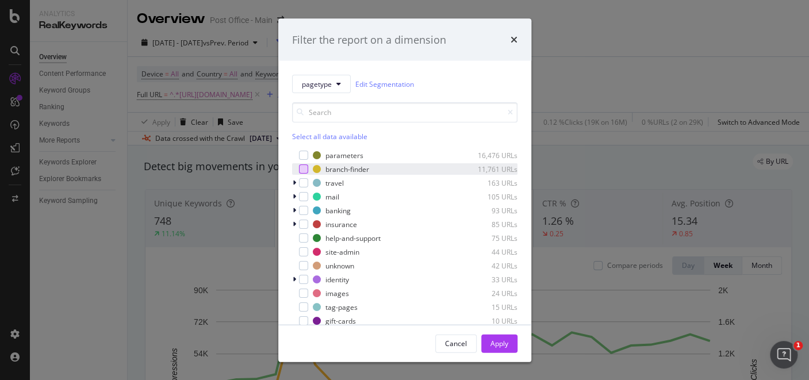
click at [304, 170] on div "modal" at bounding box center [303, 168] width 9 height 9
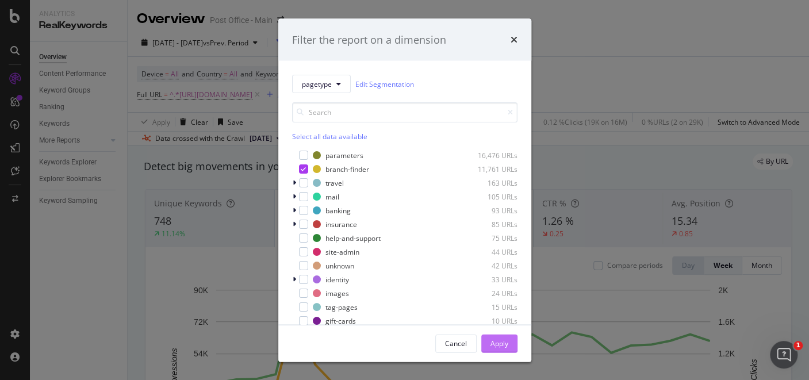
click at [507, 344] on div "Apply" at bounding box center [500, 343] width 18 height 10
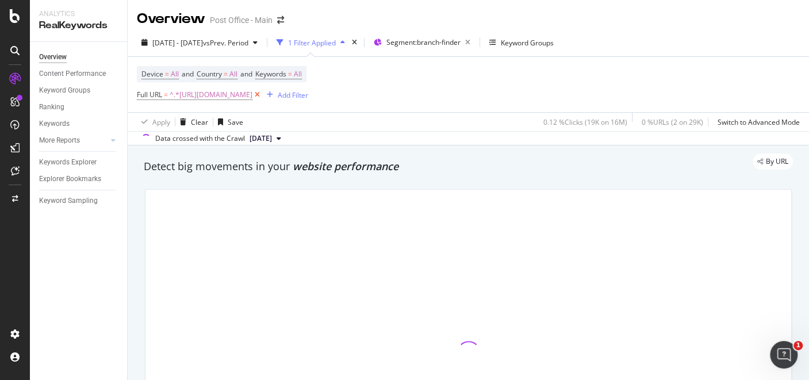
click at [262, 95] on icon at bounding box center [257, 95] width 10 height 12
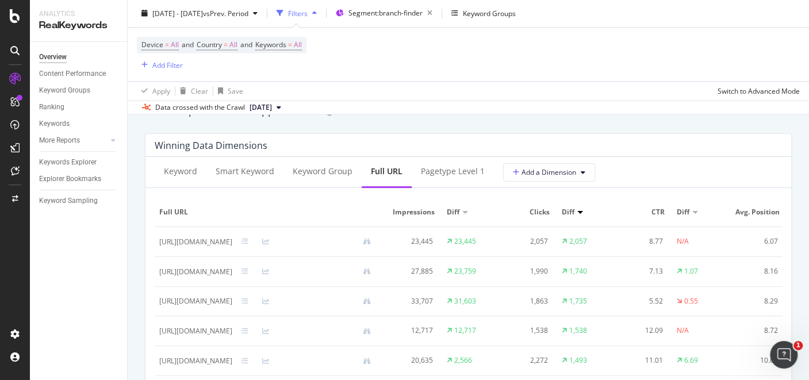
scroll to position [1022, 0]
click at [189, 177] on div "Keyword" at bounding box center [181, 172] width 52 height 32
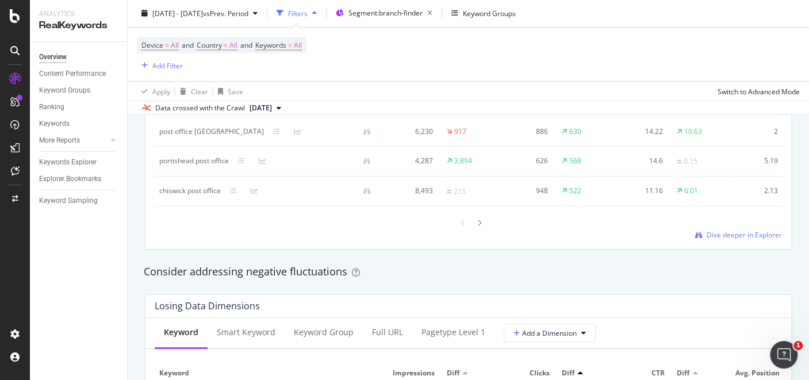
scroll to position [1190, 0]
click at [726, 240] on span "Dive deeper in Explorer" at bounding box center [744, 236] width 75 height 10
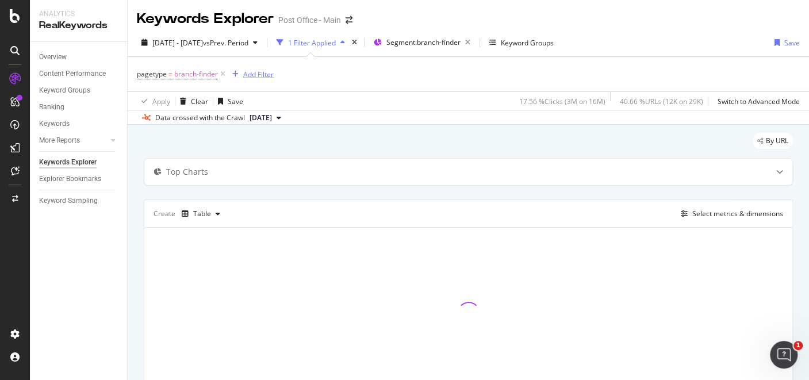
click at [253, 72] on div "Add Filter" at bounding box center [258, 75] width 30 height 10
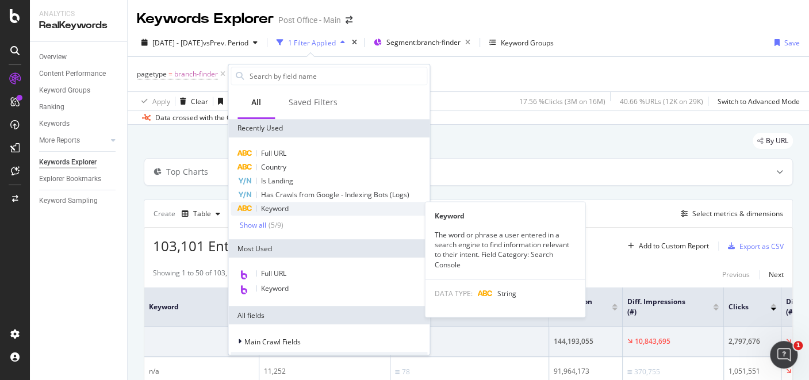
click at [296, 206] on div "Keyword" at bounding box center [329, 209] width 197 height 14
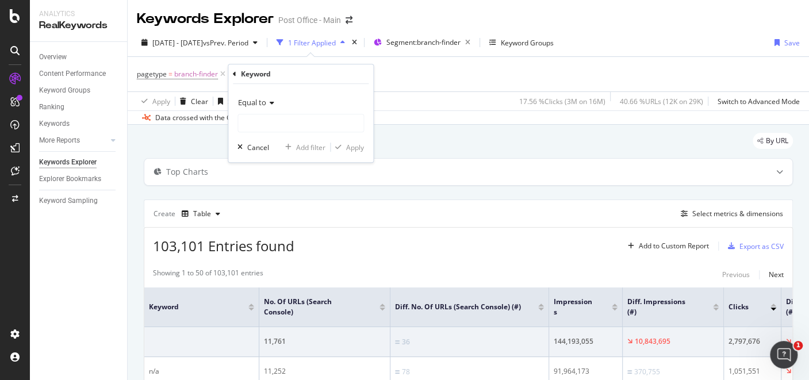
click at [262, 104] on span "Equal to" at bounding box center [252, 102] width 28 height 10
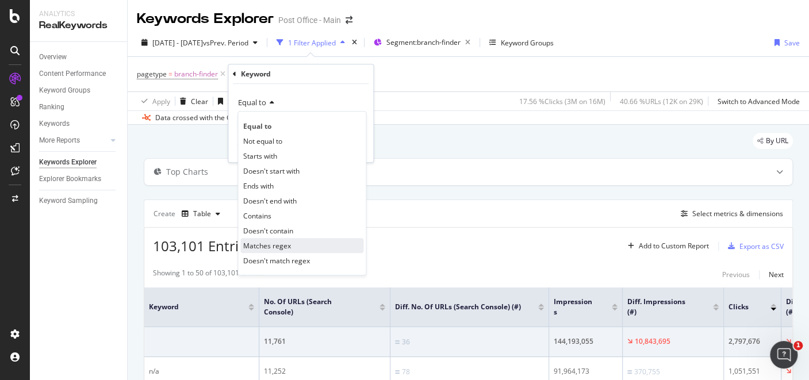
click at [293, 246] on div "Matches regex" at bounding box center [301, 245] width 123 height 15
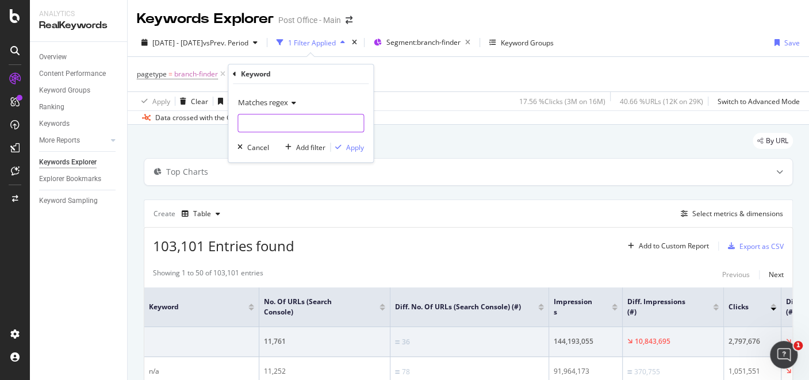
click at [275, 125] on input "text" at bounding box center [300, 123] width 125 height 18
drag, startPoint x: 282, startPoint y: 119, endPoint x: 220, endPoint y: 127, distance: 62.1
click at [220, 127] on body "Analytics RealKeywords Overview Content Performance Keyword Groups Ranking Keyw…" at bounding box center [404, 190] width 809 height 380
click at [243, 123] on input "banking|bank account|cash|cheque|current account|savings account" at bounding box center [292, 123] width 109 height 18
type input "bank |banking|bank account|cash|cheque|current account|savings account"
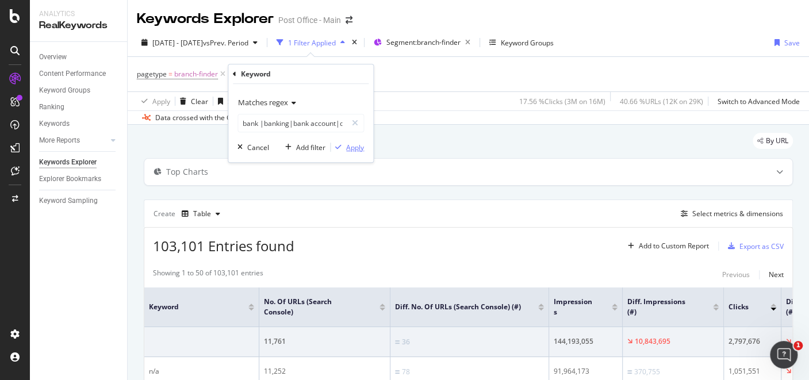
click at [351, 146] on div "Apply" at bounding box center [355, 148] width 18 height 10
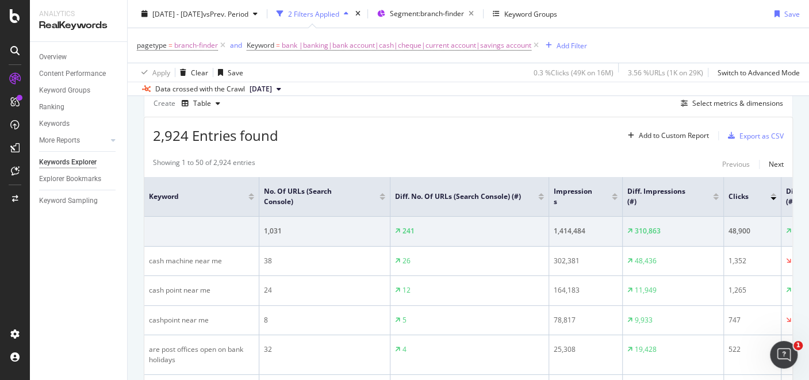
scroll to position [110, 0]
click at [709, 105] on div "Select metrics & dimensions" at bounding box center [737, 104] width 91 height 10
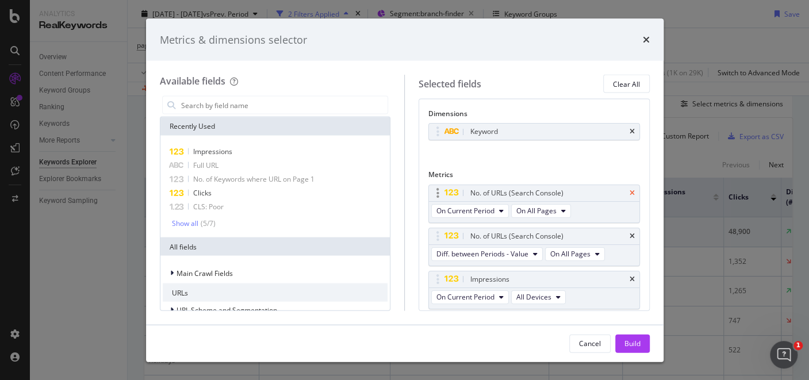
click at [630, 191] on icon "times" at bounding box center [632, 192] width 5 height 7
click at [630, 235] on icon "times" at bounding box center [632, 235] width 5 height 7
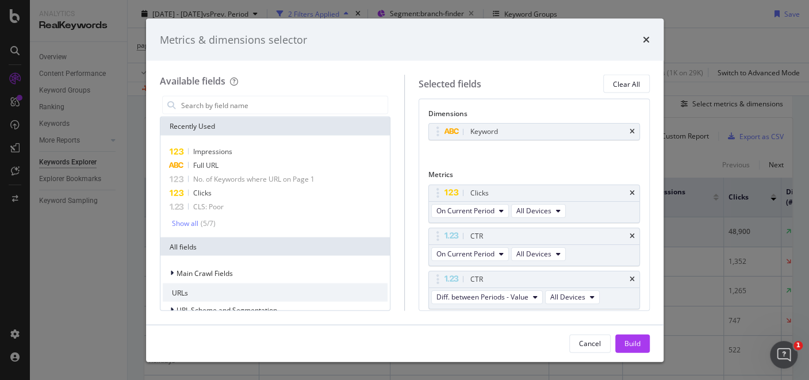
click at [630, 235] on icon "times" at bounding box center [632, 235] width 5 height 7
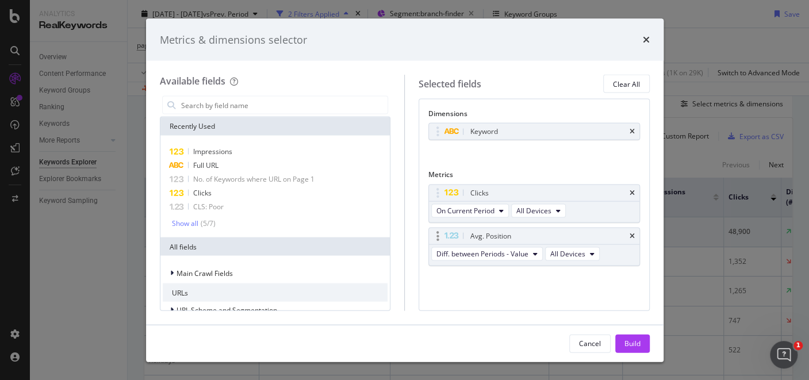
click at [635, 232] on div "Avg. Position" at bounding box center [534, 236] width 210 height 16
click at [633, 233] on icon "times" at bounding box center [632, 235] width 5 height 7
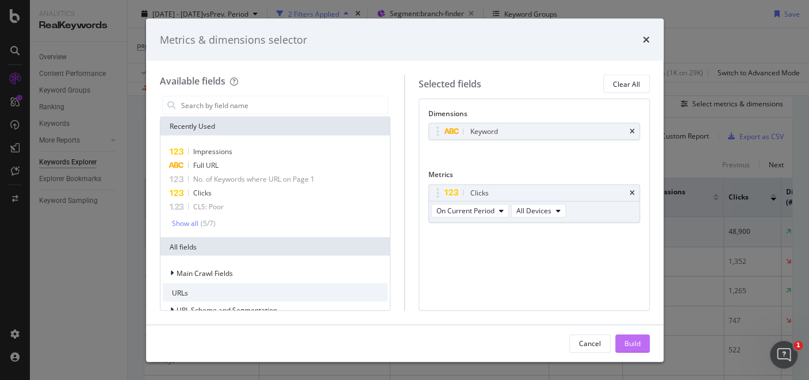
click at [633, 340] on div "Build" at bounding box center [633, 343] width 16 height 10
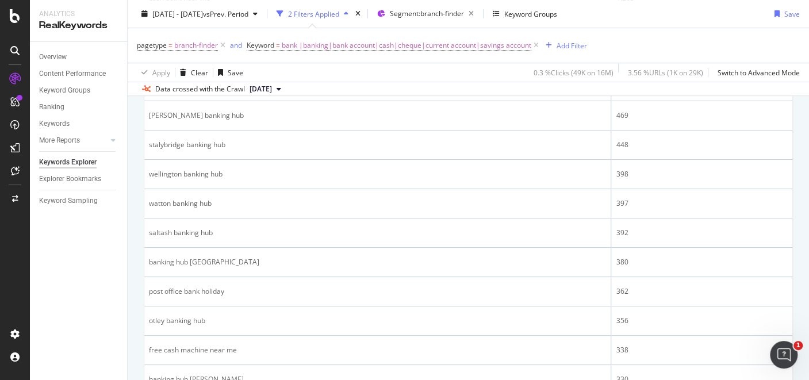
scroll to position [394, 0]
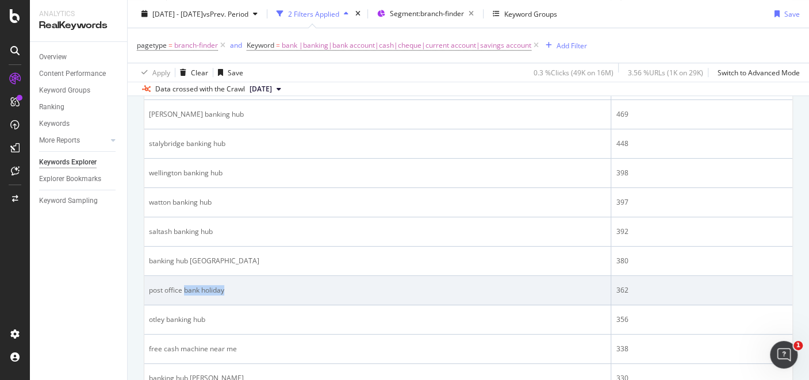
drag, startPoint x: 184, startPoint y: 288, endPoint x: 229, endPoint y: 286, distance: 44.9
click at [229, 286] on div "post office bank holiday" at bounding box center [377, 290] width 457 height 10
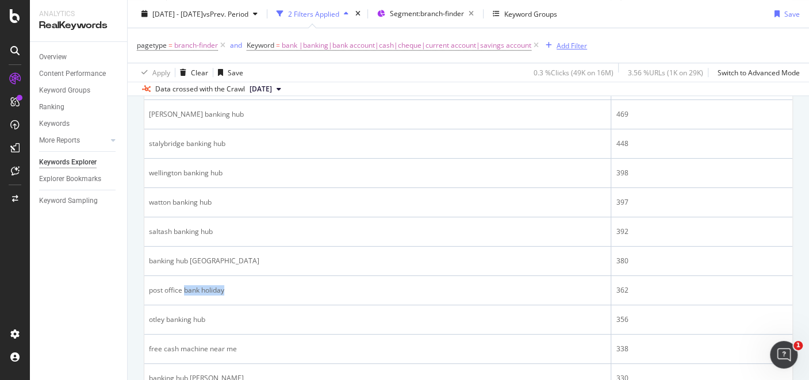
click at [575, 44] on div "Add Filter" at bounding box center [572, 45] width 30 height 10
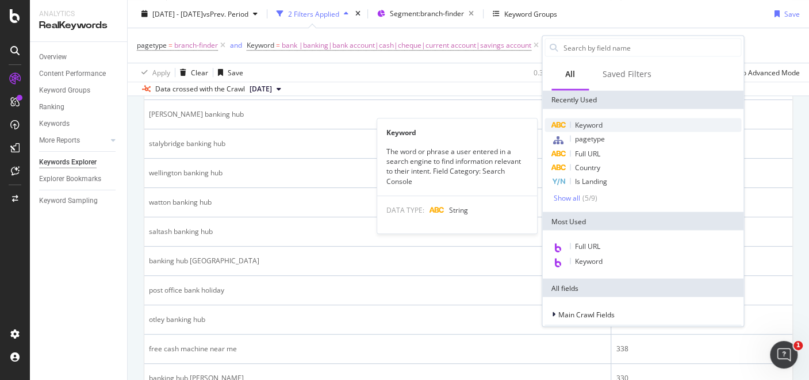
click at [591, 121] on span "Keyword" at bounding box center [589, 125] width 28 height 10
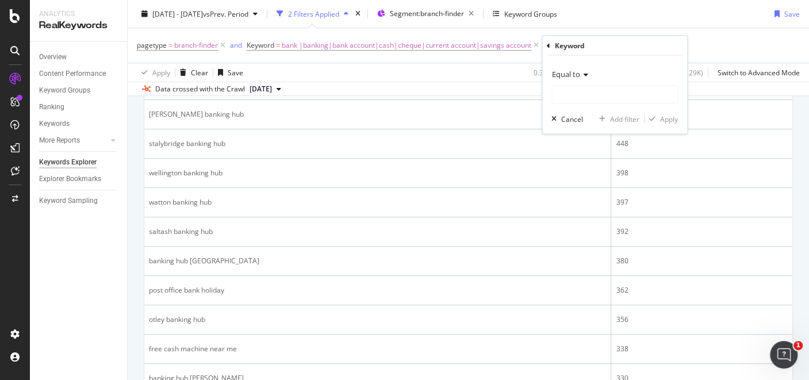
click at [574, 69] on span "Equal to" at bounding box center [566, 74] width 28 height 10
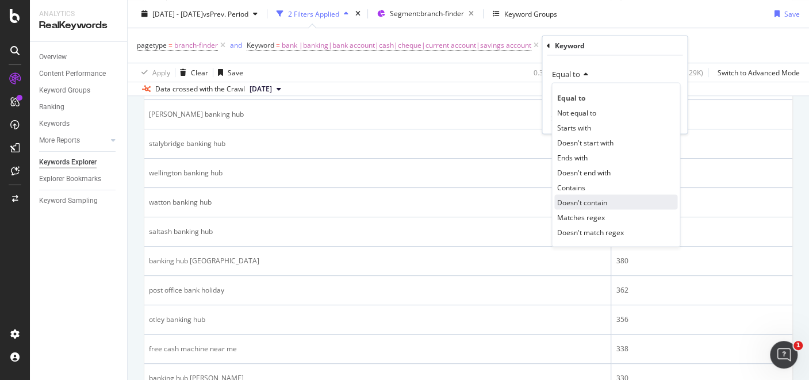
click at [591, 201] on span "Doesn't contain" at bounding box center [582, 202] width 50 height 10
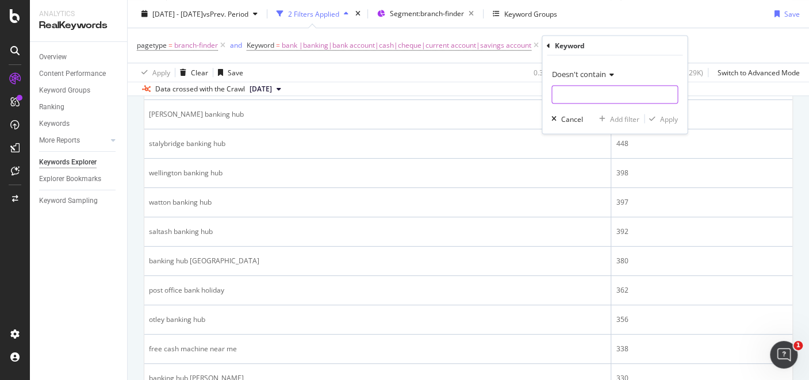
click at [568, 96] on input "text" at bounding box center [614, 95] width 125 height 18
type input "holiday"
click at [667, 116] on div "Apply" at bounding box center [669, 119] width 18 height 10
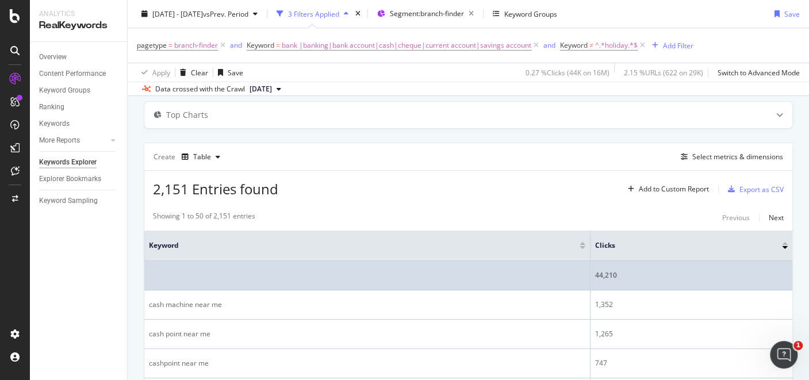
scroll to position [56, 0]
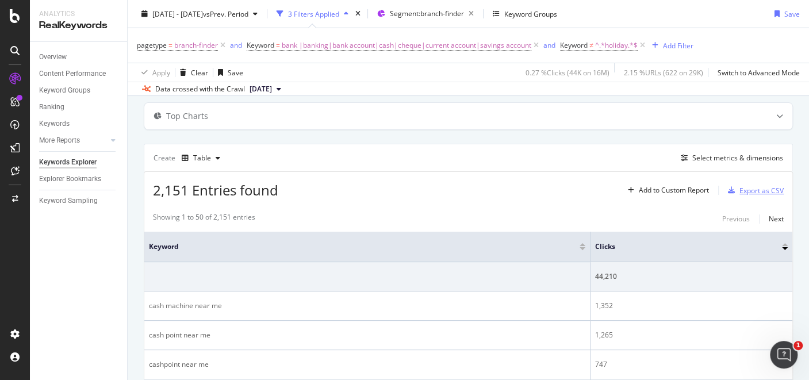
click at [746, 188] on div "Export as CSV" at bounding box center [762, 191] width 44 height 10
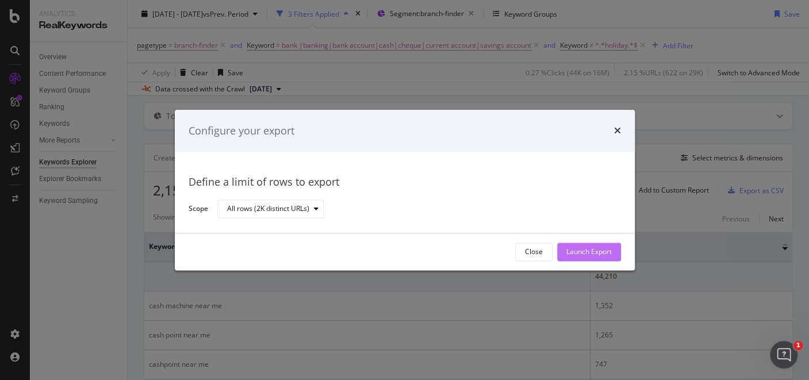
click at [599, 254] on div "Launch Export" at bounding box center [588, 252] width 45 height 10
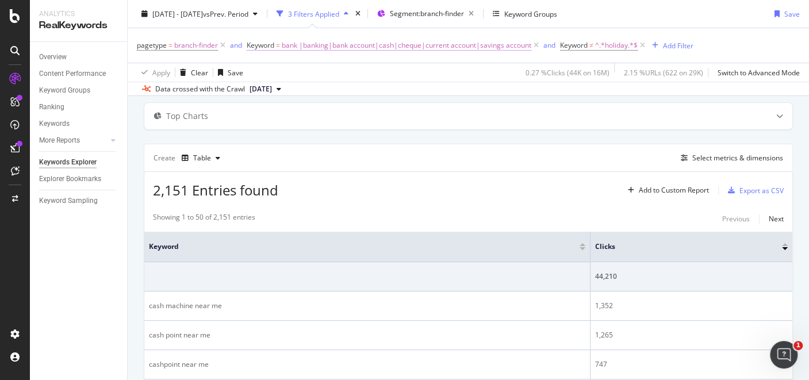
click at [486, 43] on span "bank |banking|bank account|cash|cheque|current account|savings account" at bounding box center [407, 45] width 250 height 16
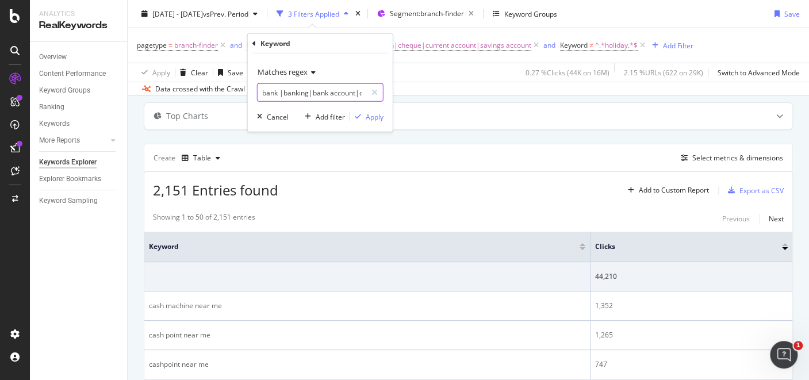
click at [356, 93] on input "bank |banking|bank account|cash|cheque|current account|savings account" at bounding box center [312, 92] width 109 height 18
type input "bank |banking|banks|cash|cheque|current account|savings account"
click at [382, 121] on div "Apply" at bounding box center [375, 117] width 18 height 10
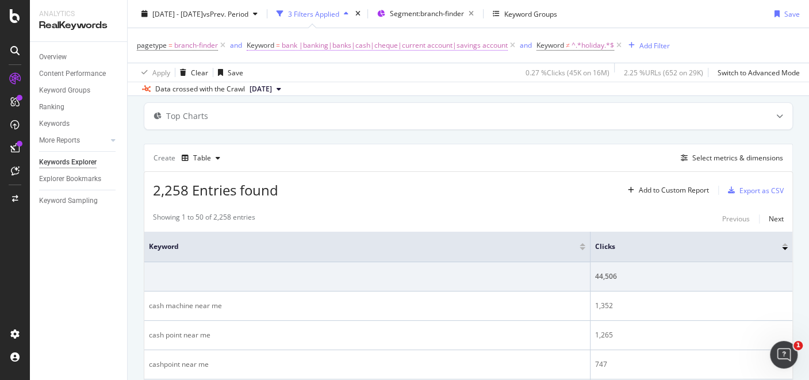
click at [359, 47] on span "bank |banking|banks|cash|cheque|current account|savings account" at bounding box center [395, 45] width 226 height 16
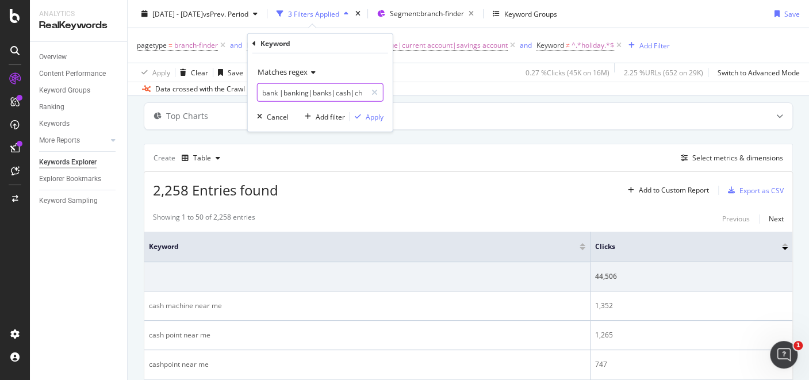
click at [348, 93] on input "bank |banking|banks|cash|cheque|current account|savings account" at bounding box center [312, 92] width 109 height 18
drag, startPoint x: 348, startPoint y: 93, endPoint x: 229, endPoint y: 94, distance: 118.5
click at [229, 94] on body "Analytics RealKeywords Overview Content Performance Keyword Groups Ranking Keyw…" at bounding box center [404, 190] width 809 height 380
click at [259, 93] on input "bank |banking|banks|cash|cheque|current account|savings account" at bounding box center [312, 92] width 109 height 18
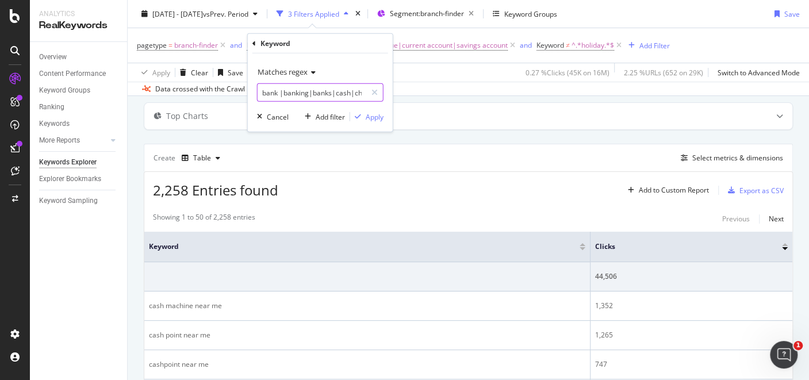
click at [262, 89] on input "bank |banking|banks|cash|cheque|current account|savings account" at bounding box center [312, 92] width 109 height 18
type input "barclays|lloyds|nationwide|natwest|bank |banking|banks|cash|cheque|current acco…"
click at [376, 112] on div "Apply" at bounding box center [375, 117] width 18 height 10
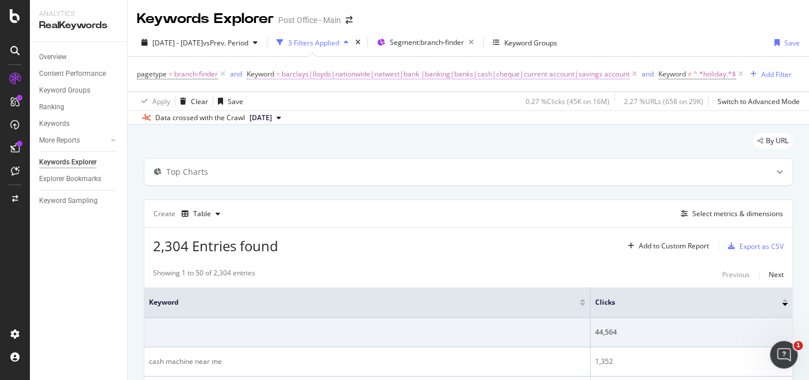
click at [419, 76] on span "barclays|lloyds|nationwide|natwest|bank |banking|banks|cash|cheque|current acco…" at bounding box center [456, 74] width 348 height 16
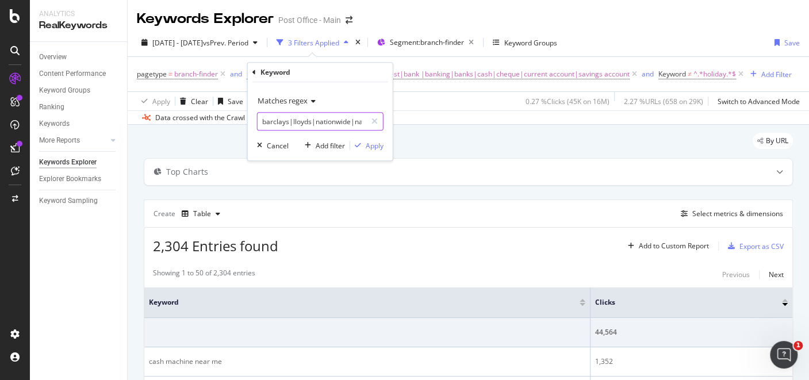
click at [265, 120] on input "barclays|lloyds|nationwide|natwest|bank |banking|banks|cash|cheque|current acco…" at bounding box center [312, 121] width 109 height 18
type input "withdraw money|[PERSON_NAME]|barclays|lloyds|nationwide|natwest|bank |banking|b…"
click at [370, 145] on div "Apply" at bounding box center [375, 146] width 18 height 10
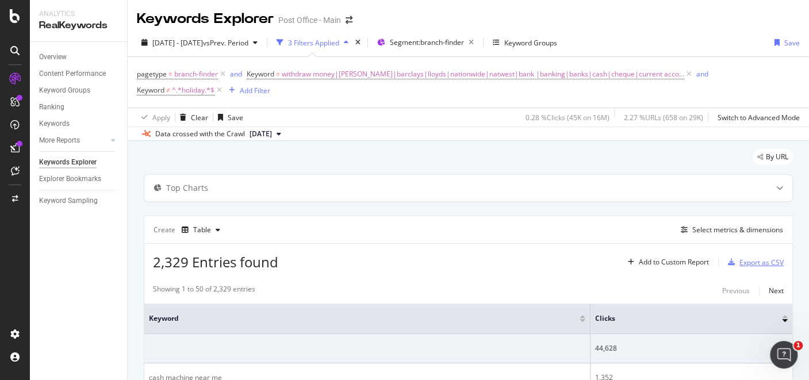
click at [749, 258] on div "Export as CSV" at bounding box center [762, 263] width 44 height 10
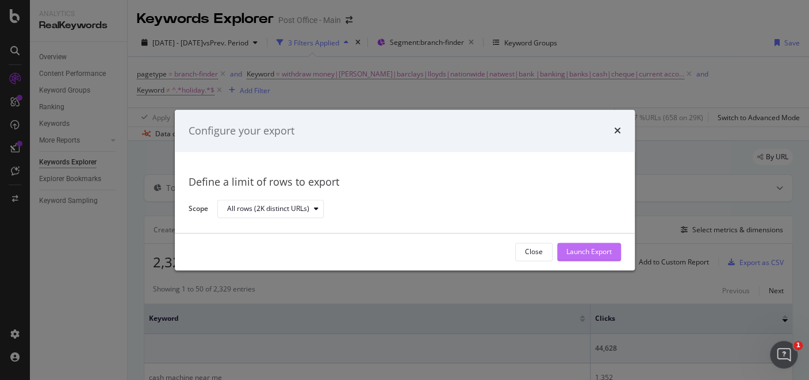
click at [607, 248] on div "Launch Export" at bounding box center [588, 252] width 45 height 10
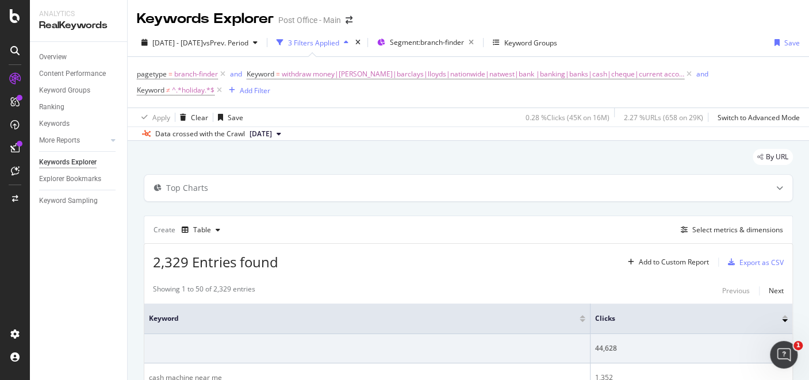
click at [639, 22] on div "Keywords Explorer Post Office - Main" at bounding box center [468, 14] width 681 height 29
click at [744, 262] on div "Export as CSV" at bounding box center [762, 263] width 44 height 10
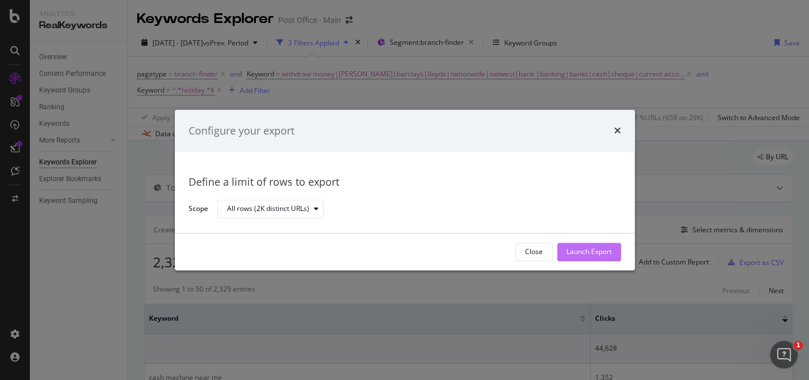
click at [589, 249] on div "Launch Export" at bounding box center [588, 252] width 45 height 10
